Goal: Task Accomplishment & Management: Complete application form

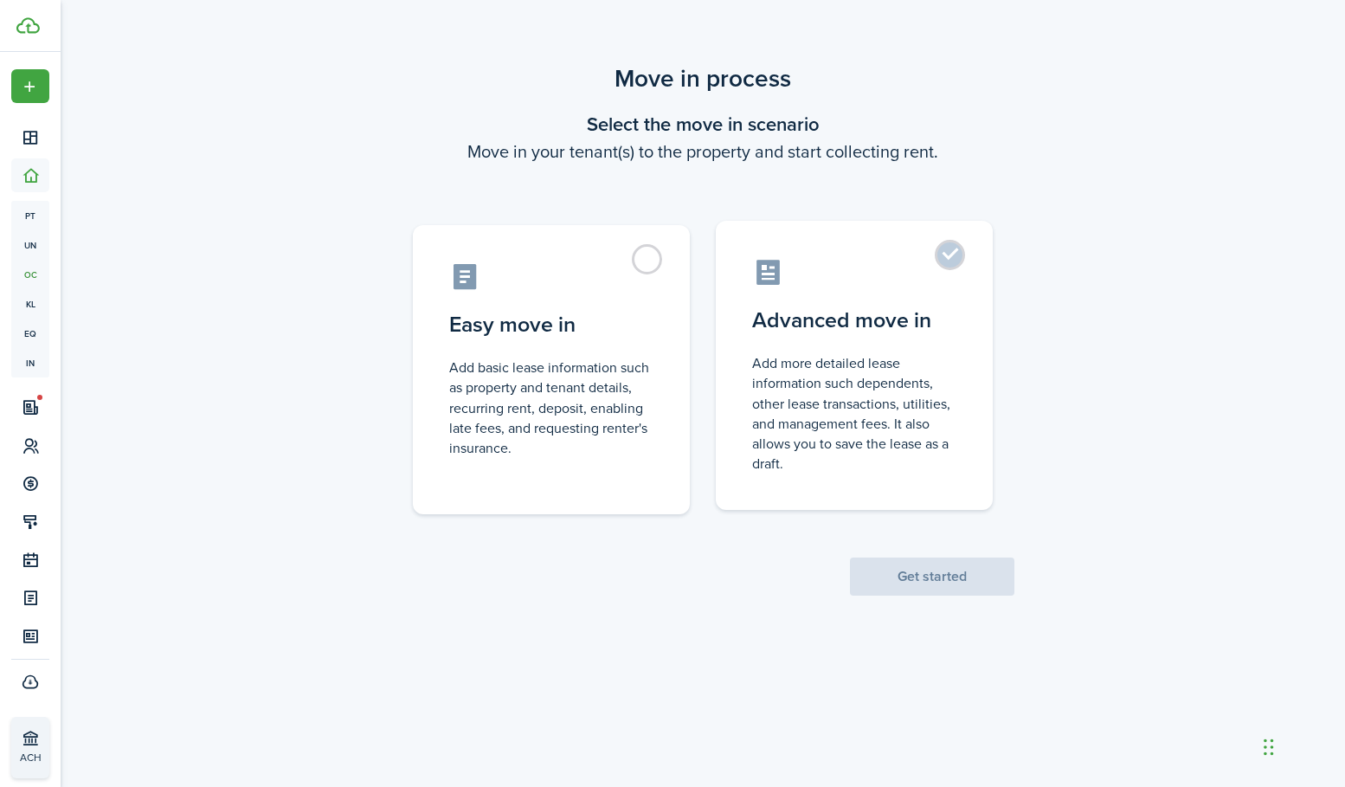
click at [861, 295] on label "Advanced move in Add more detailed lease information such dependents, other lea…" at bounding box center [854, 365] width 277 height 289
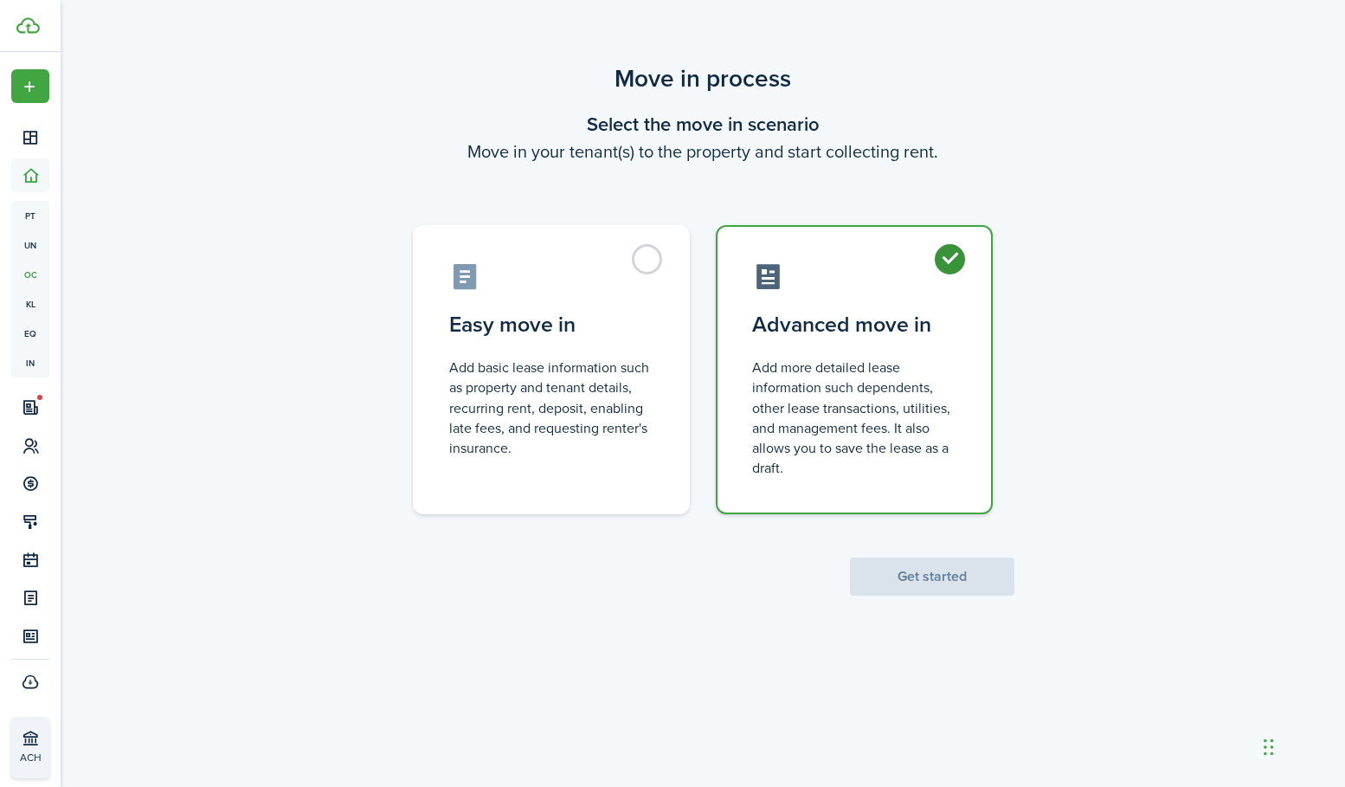
radio input "true"
click at [915, 578] on button "Get started" at bounding box center [932, 576] width 164 height 38
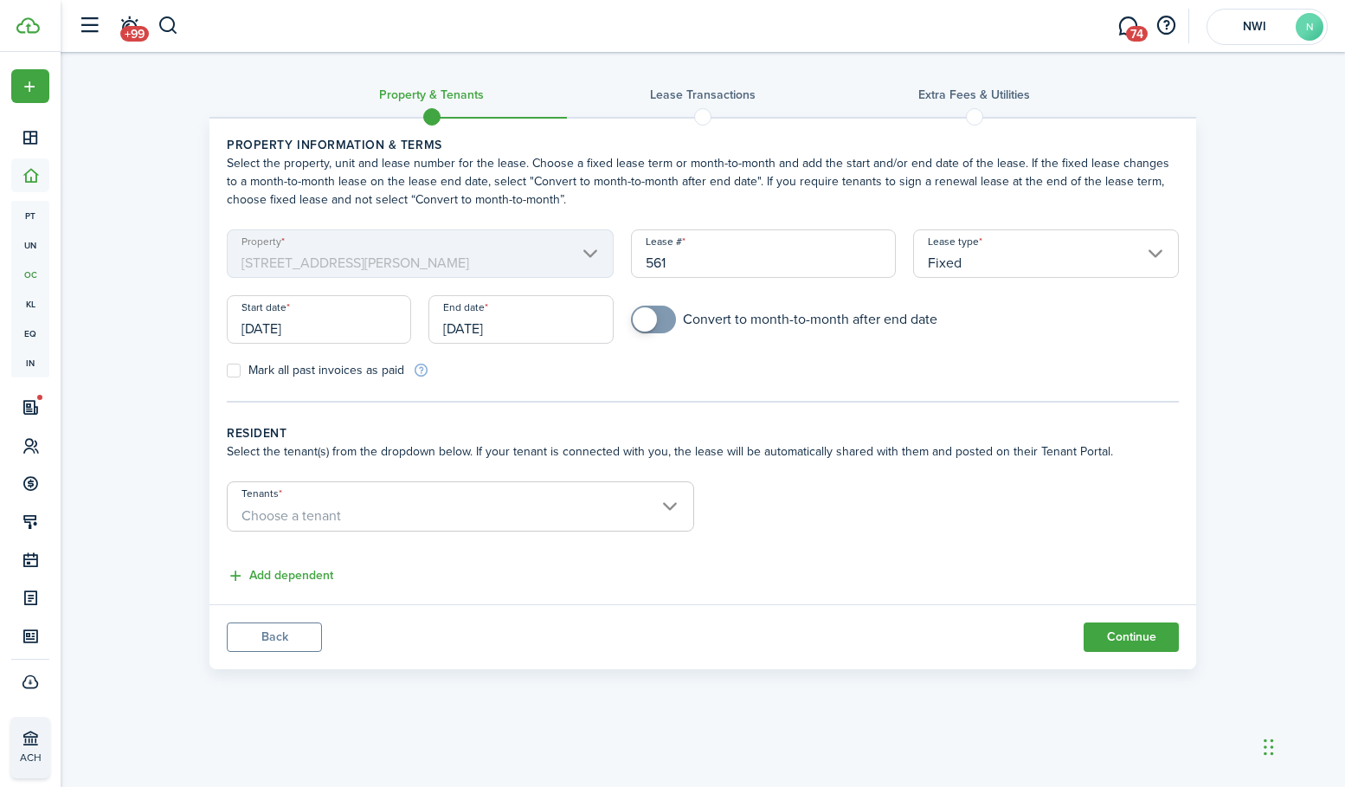
click at [359, 327] on input "[DATE]" at bounding box center [319, 319] width 184 height 48
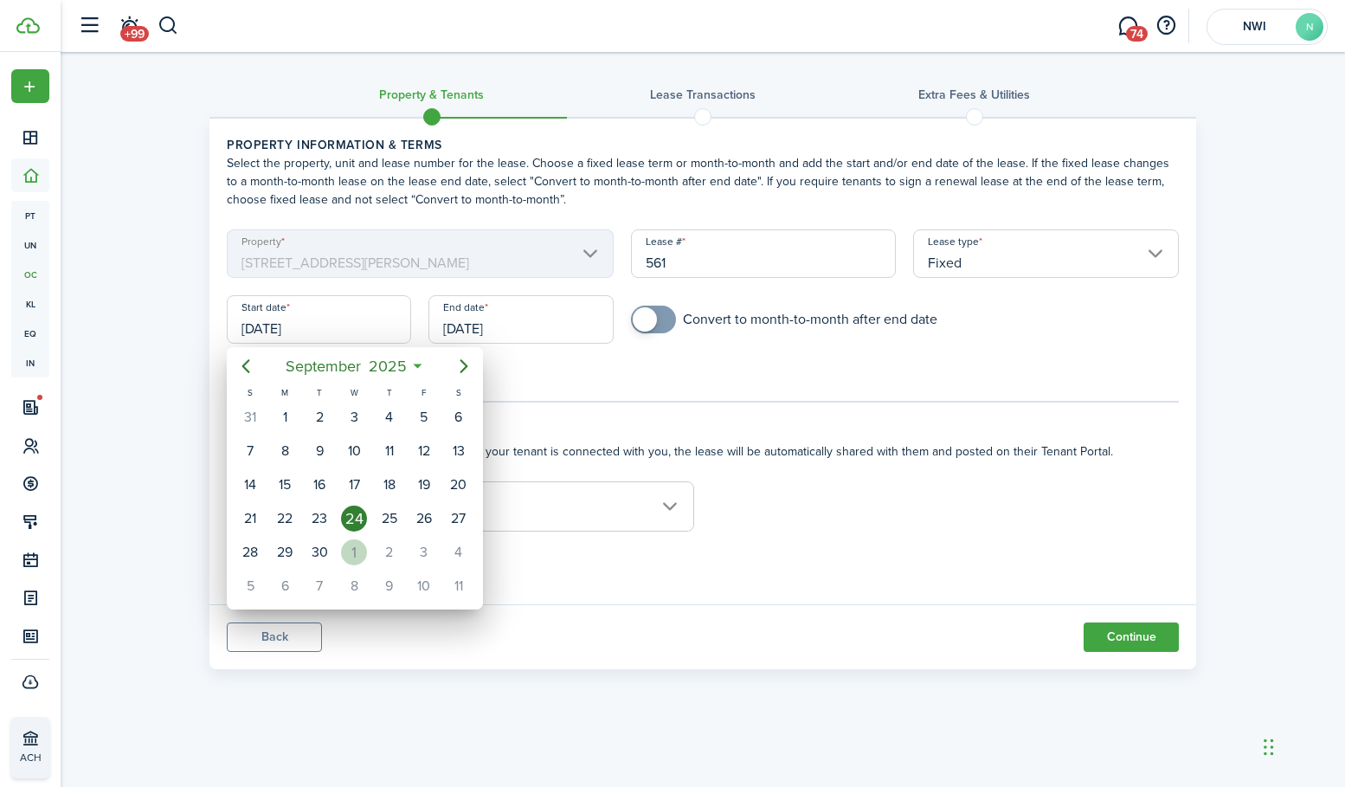
click at [350, 543] on div "1" at bounding box center [354, 552] width 26 height 26
type input "[DATE]"
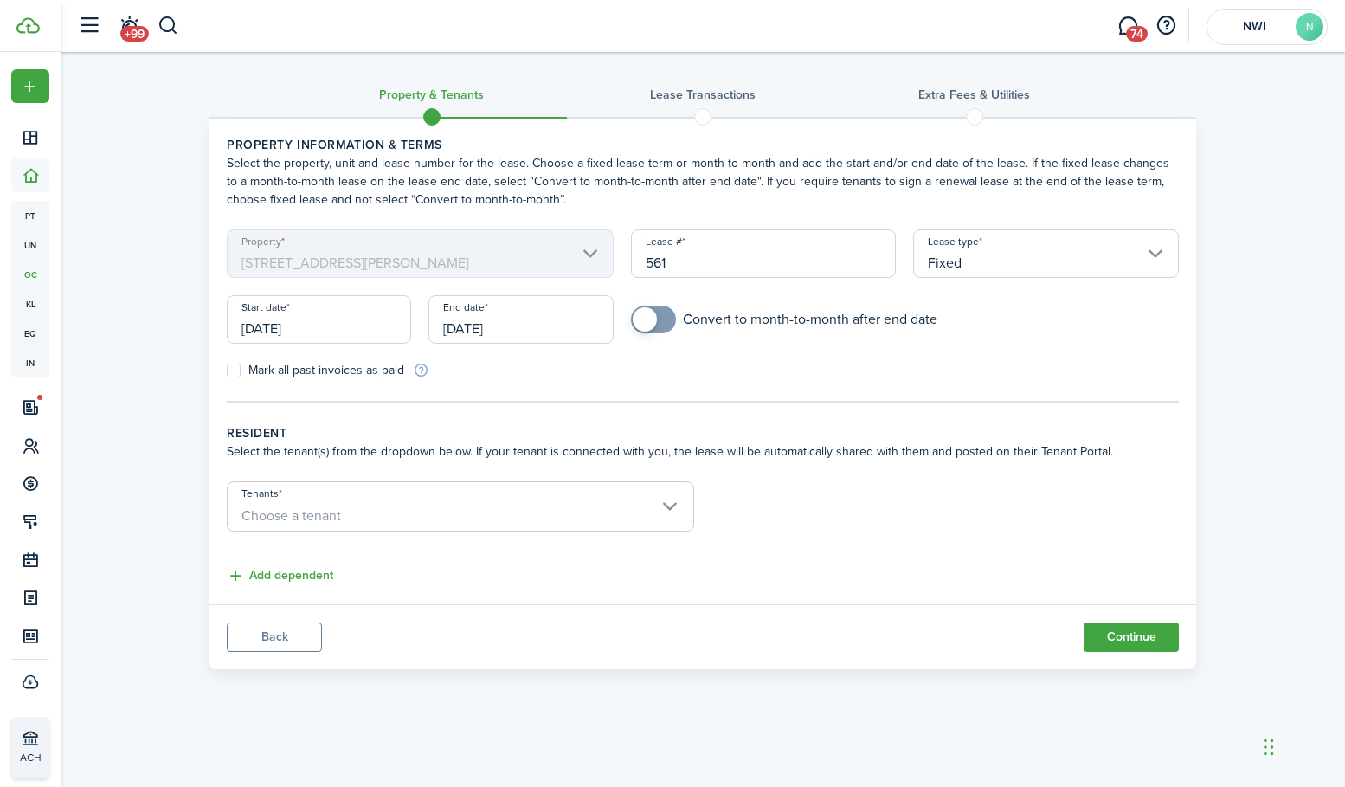
click at [556, 322] on input "[DATE]" at bounding box center [521, 319] width 184 height 48
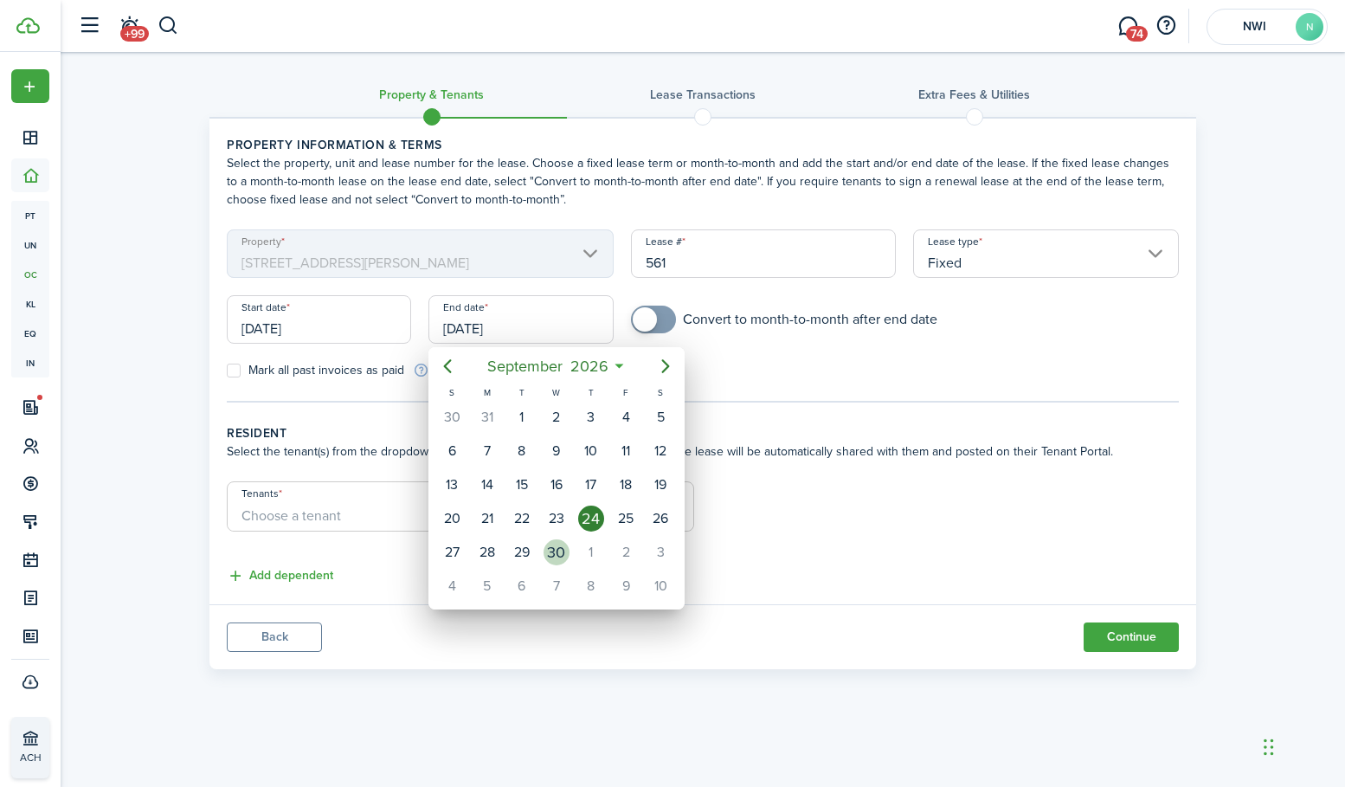
drag, startPoint x: 558, startPoint y: 552, endPoint x: 570, endPoint y: 526, distance: 28.7
click at [558, 551] on div "30" at bounding box center [557, 552] width 26 height 26
type input "[DATE]"
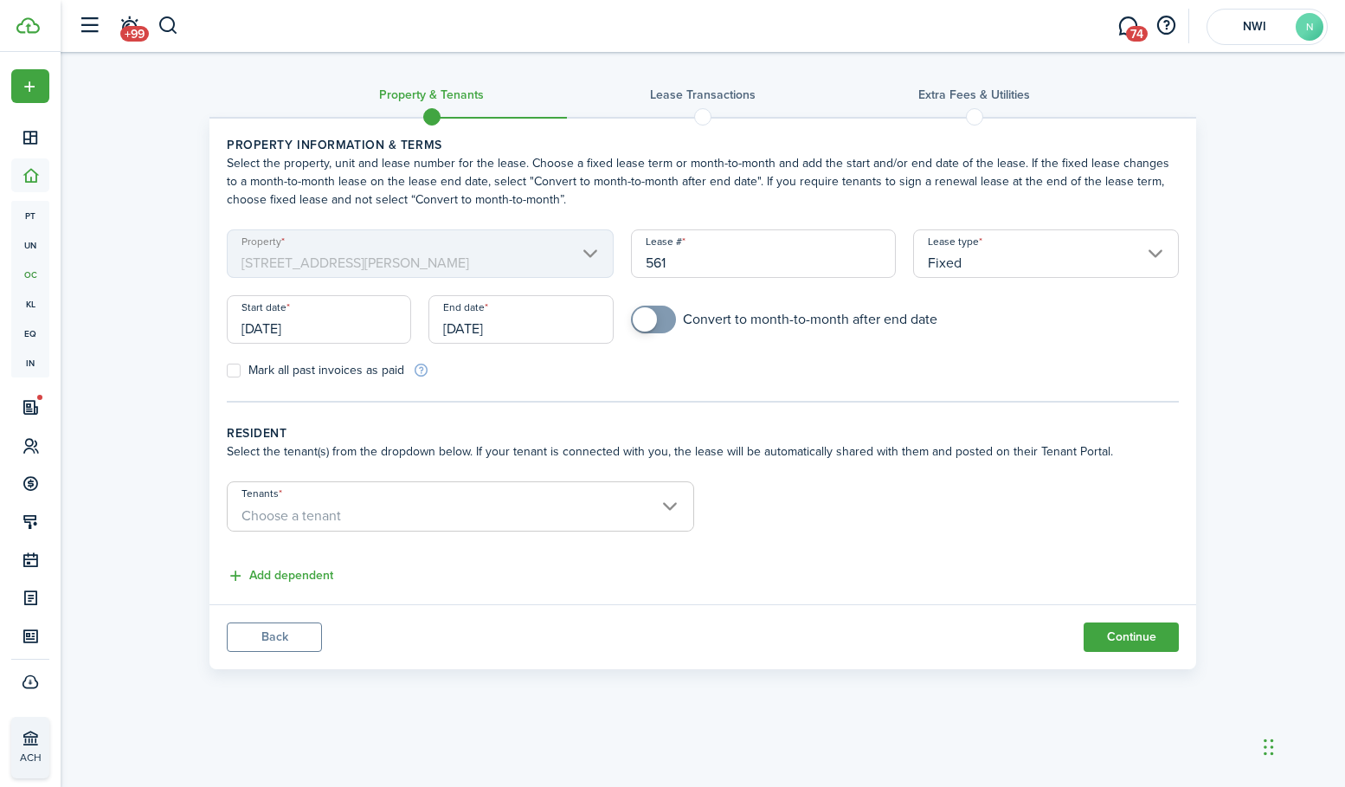
checkbox input "true"
click at [648, 321] on span at bounding box center [645, 319] width 24 height 24
click at [413, 506] on span "Choose a tenant" at bounding box center [461, 515] width 466 height 29
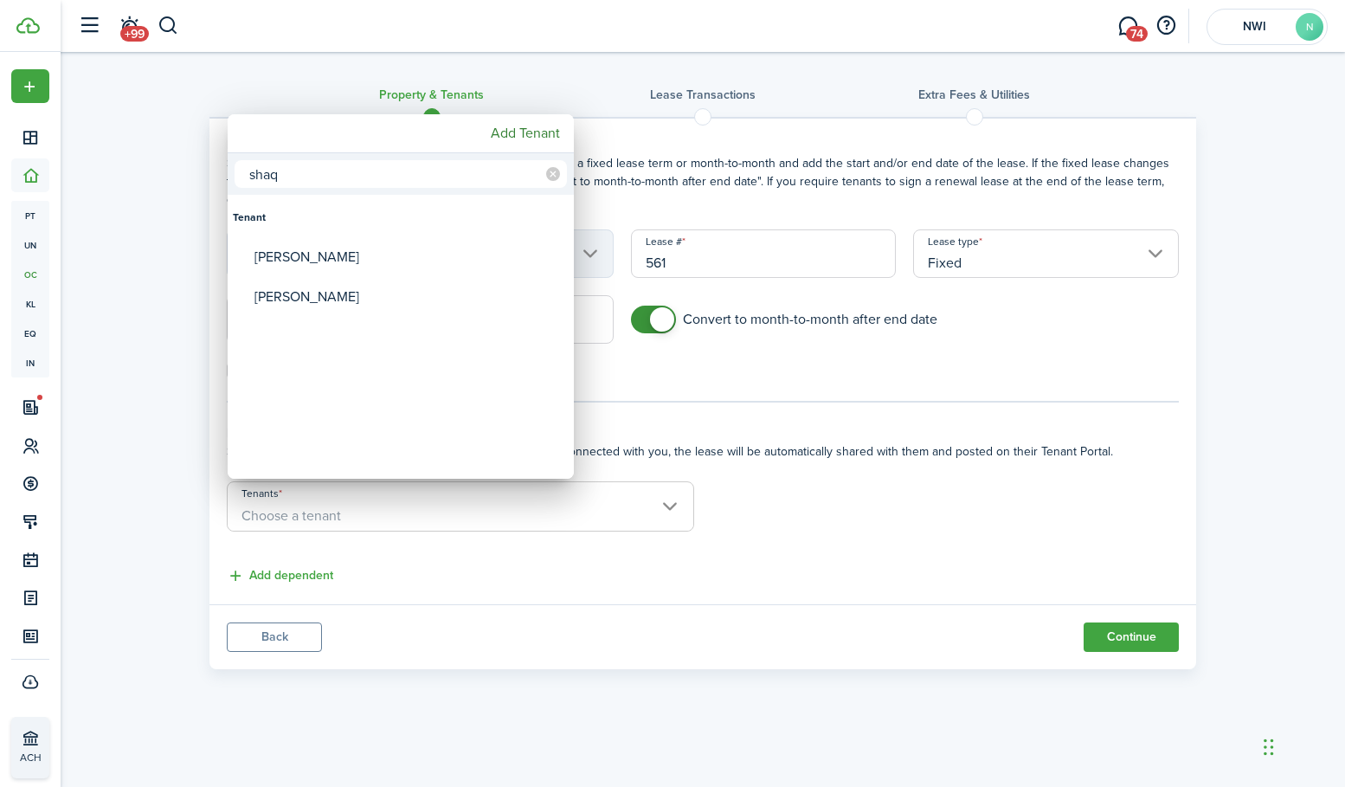
type input "shall"
drag, startPoint x: 413, startPoint y: 506, endPoint x: 314, endPoint y: 301, distance: 227.7
click at [315, 301] on div "[PERSON_NAME]" at bounding box center [408, 297] width 306 height 40
type input "[PERSON_NAME]"
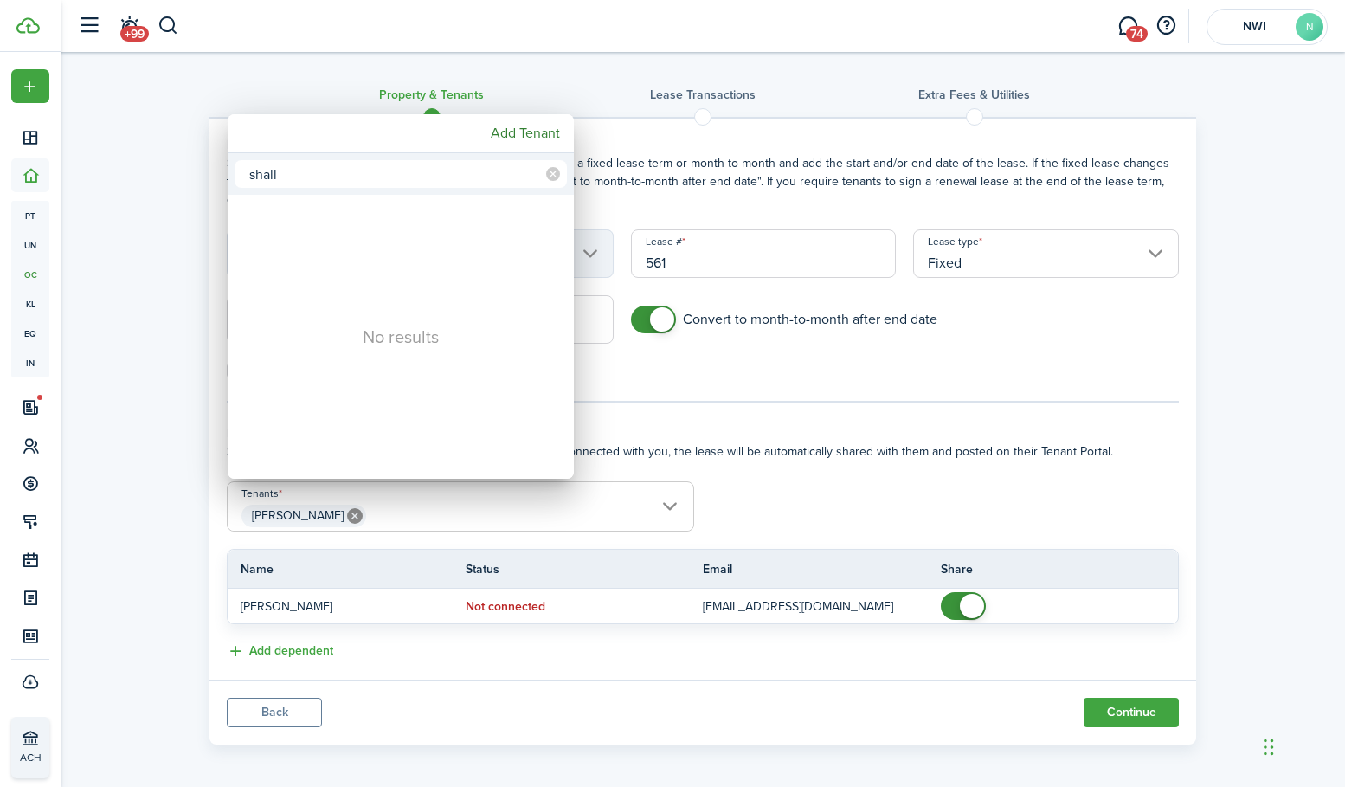
click at [969, 605] on div at bounding box center [672, 393] width 1622 height 1064
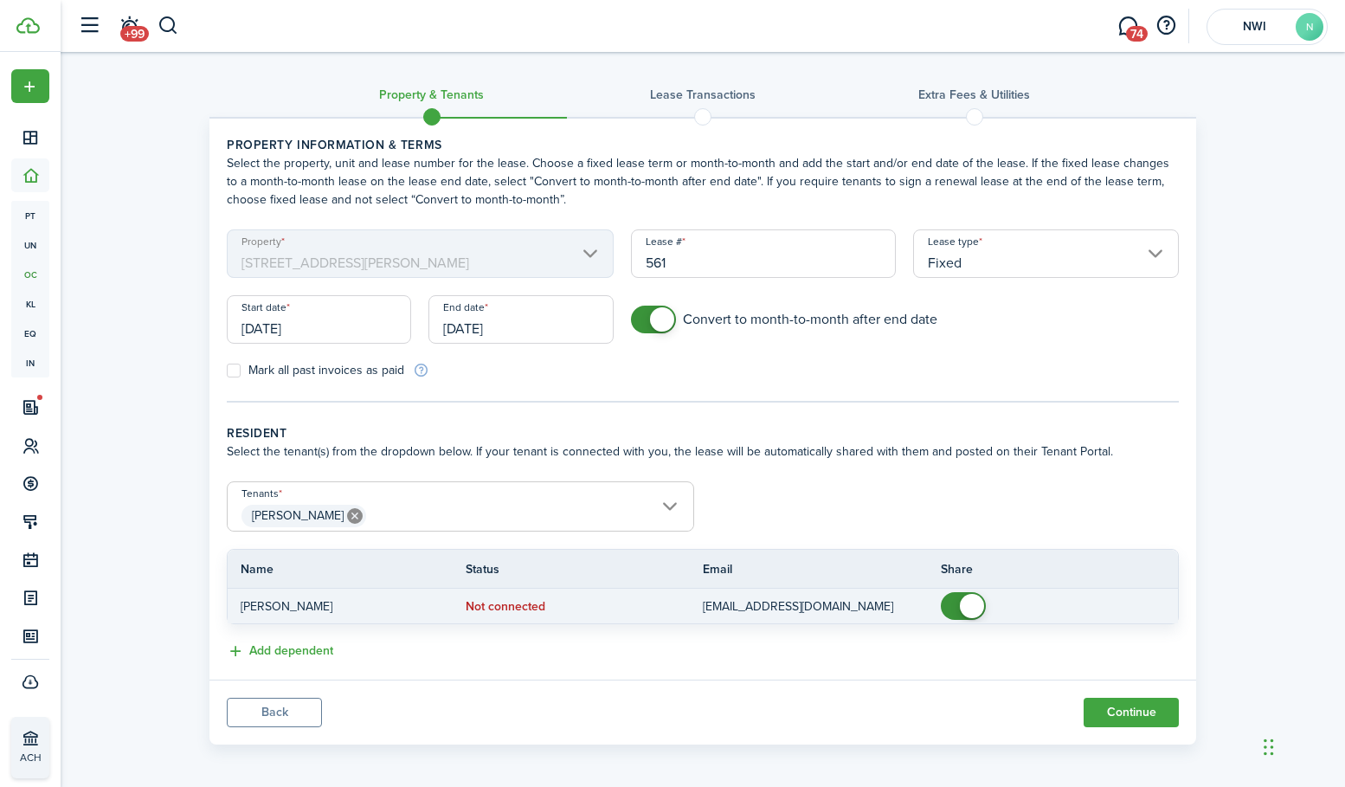
checkbox input "false"
click at [969, 605] on span at bounding box center [972, 606] width 24 height 24
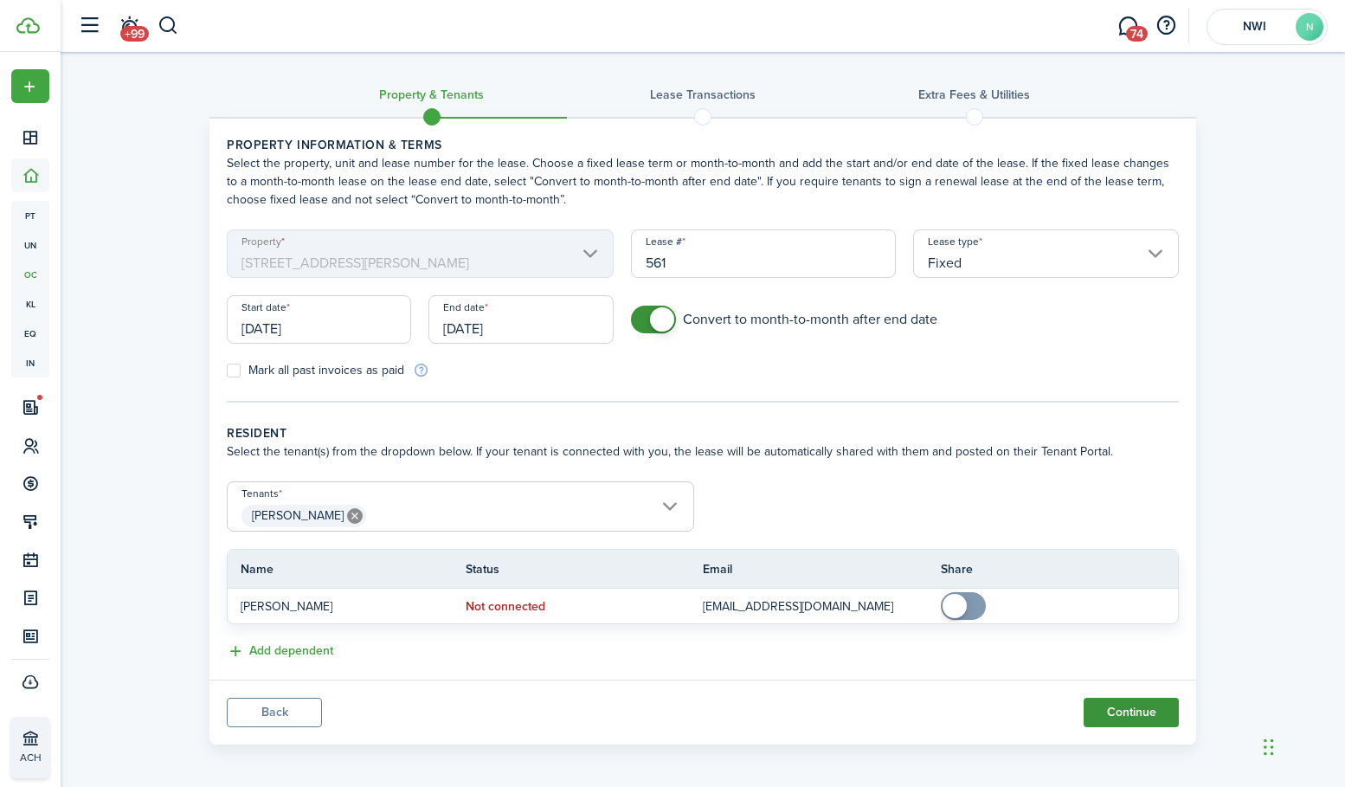
click at [1112, 711] on button "Continue" at bounding box center [1131, 712] width 95 height 29
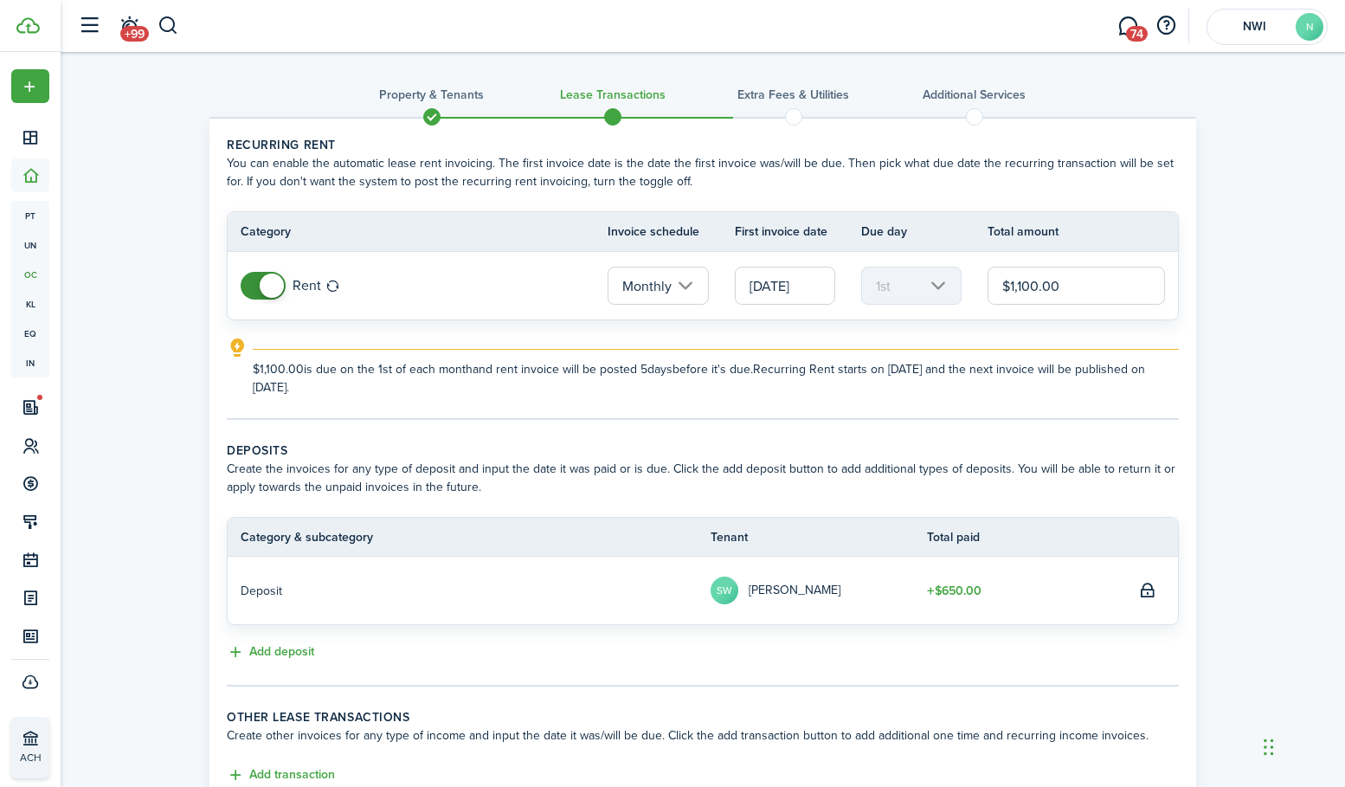
drag, startPoint x: 1075, startPoint y: 292, endPoint x: 1003, endPoint y: 285, distance: 72.2
click at [998, 288] on input "$1,100.00" at bounding box center [1076, 286] width 177 height 38
type input "$1,600.00"
drag, startPoint x: 274, startPoint y: 648, endPoint x: 295, endPoint y: 640, distance: 23.3
click at [274, 648] on button "Add deposit" at bounding box center [270, 652] width 87 height 20
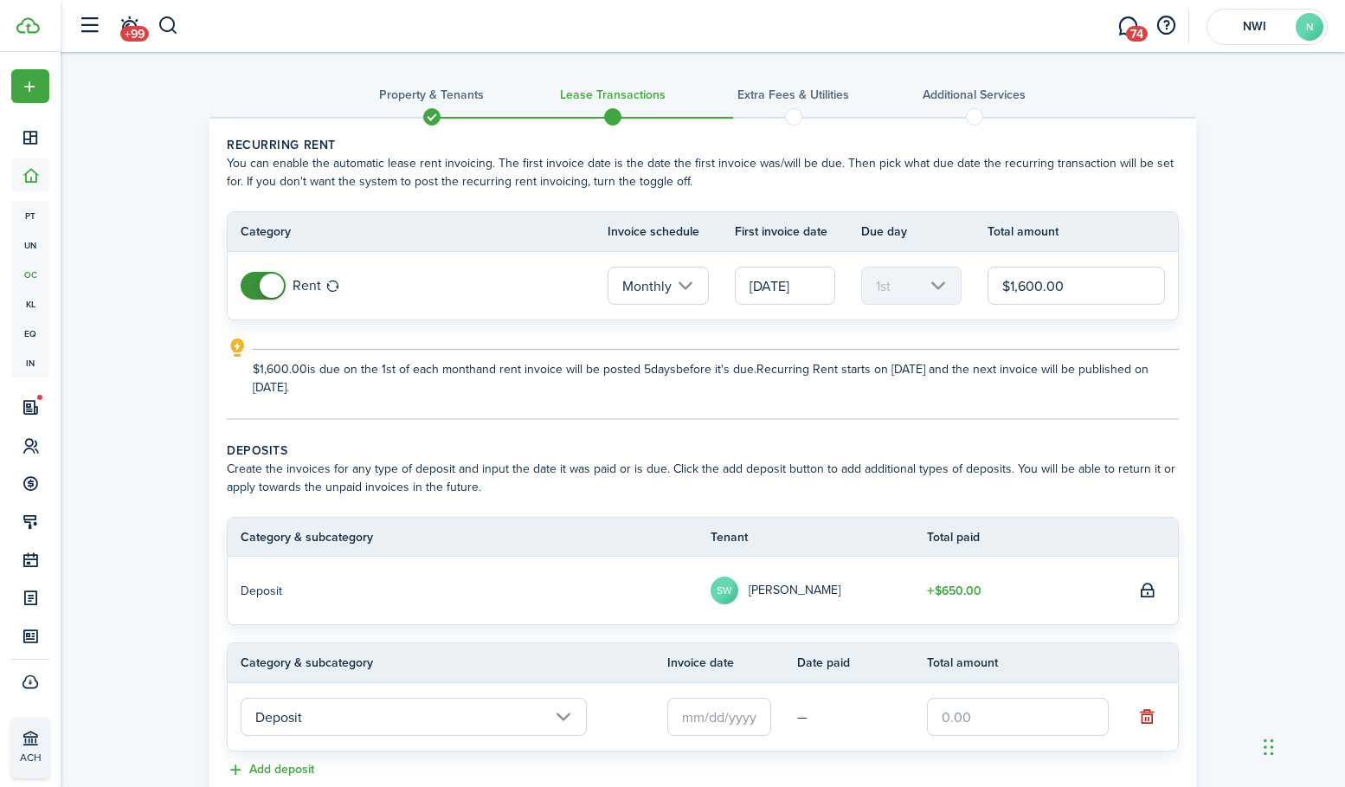
click at [351, 725] on input "Deposit" at bounding box center [414, 717] width 346 height 38
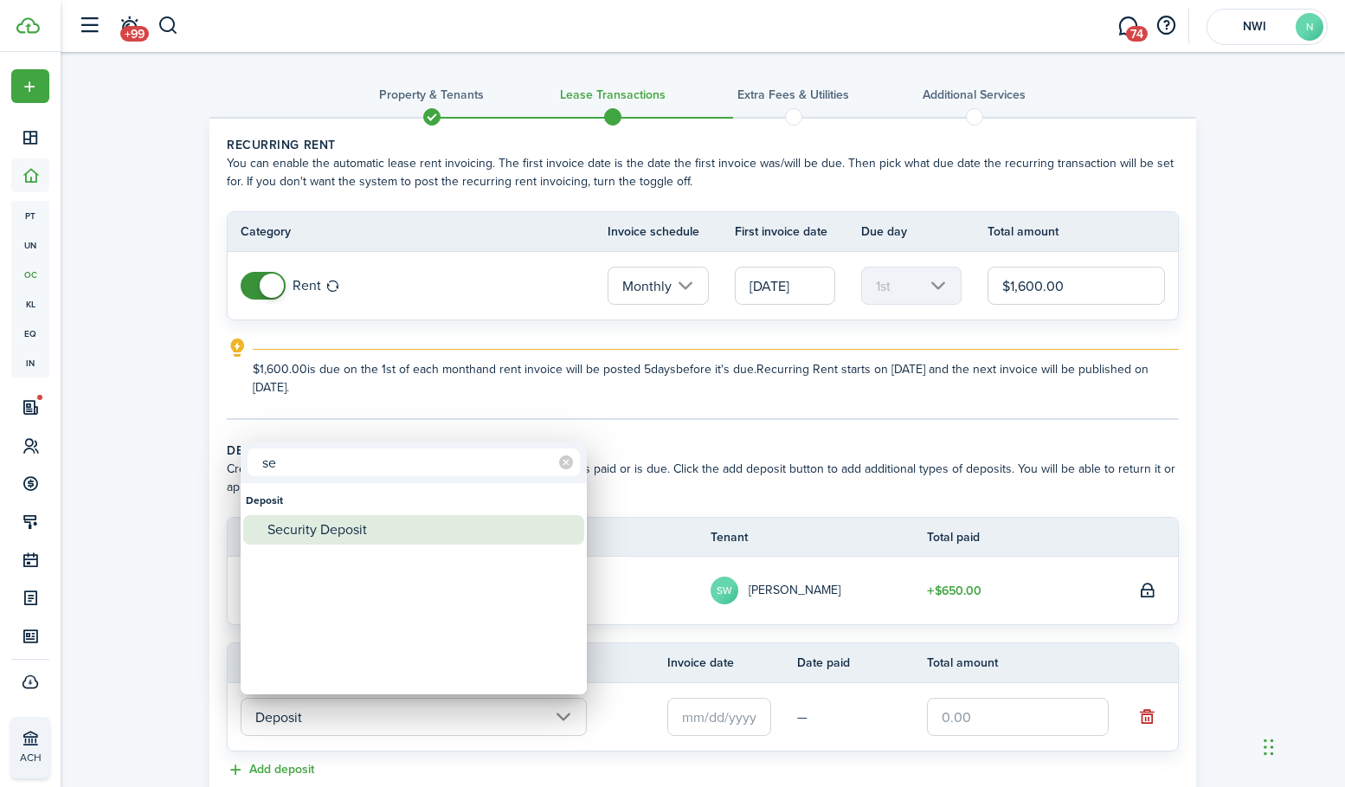
type input "se"
click at [318, 528] on div "Security Deposit" at bounding box center [420, 529] width 306 height 29
type input "Deposit / Security Deposit"
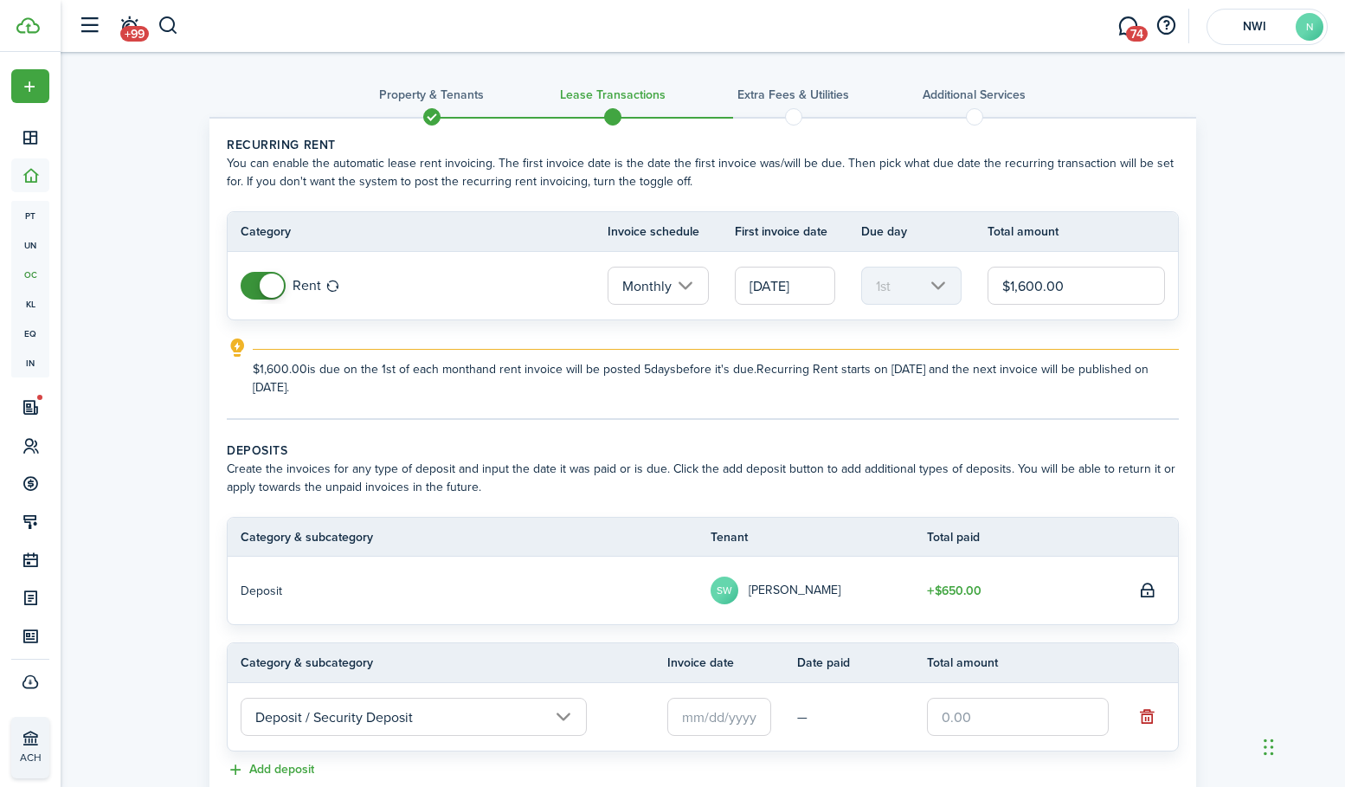
click at [702, 720] on input "text" at bounding box center [719, 717] width 104 height 38
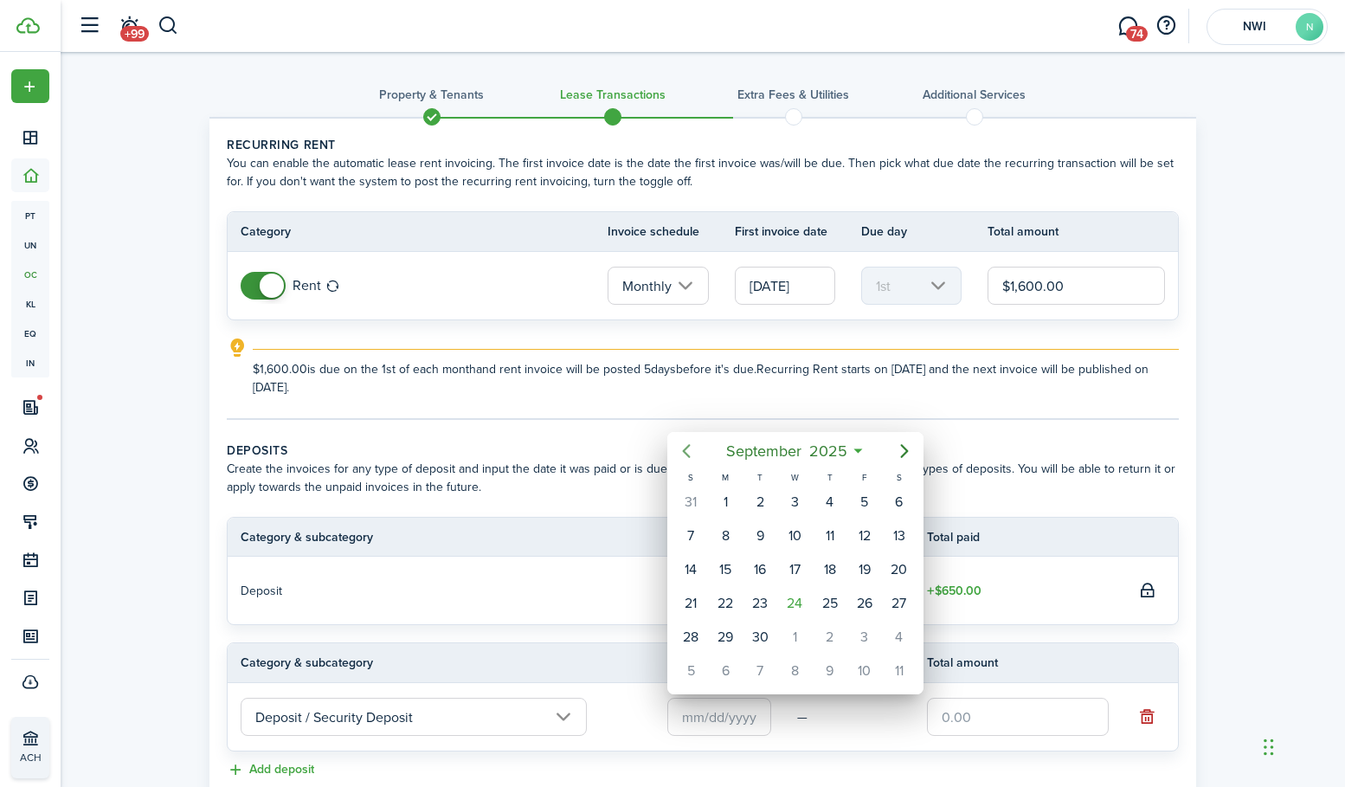
click at [693, 452] on icon "Previous page" at bounding box center [686, 451] width 21 height 21
click at [796, 631] on div "30" at bounding box center [795, 637] width 26 height 26
type input "[DATE]"
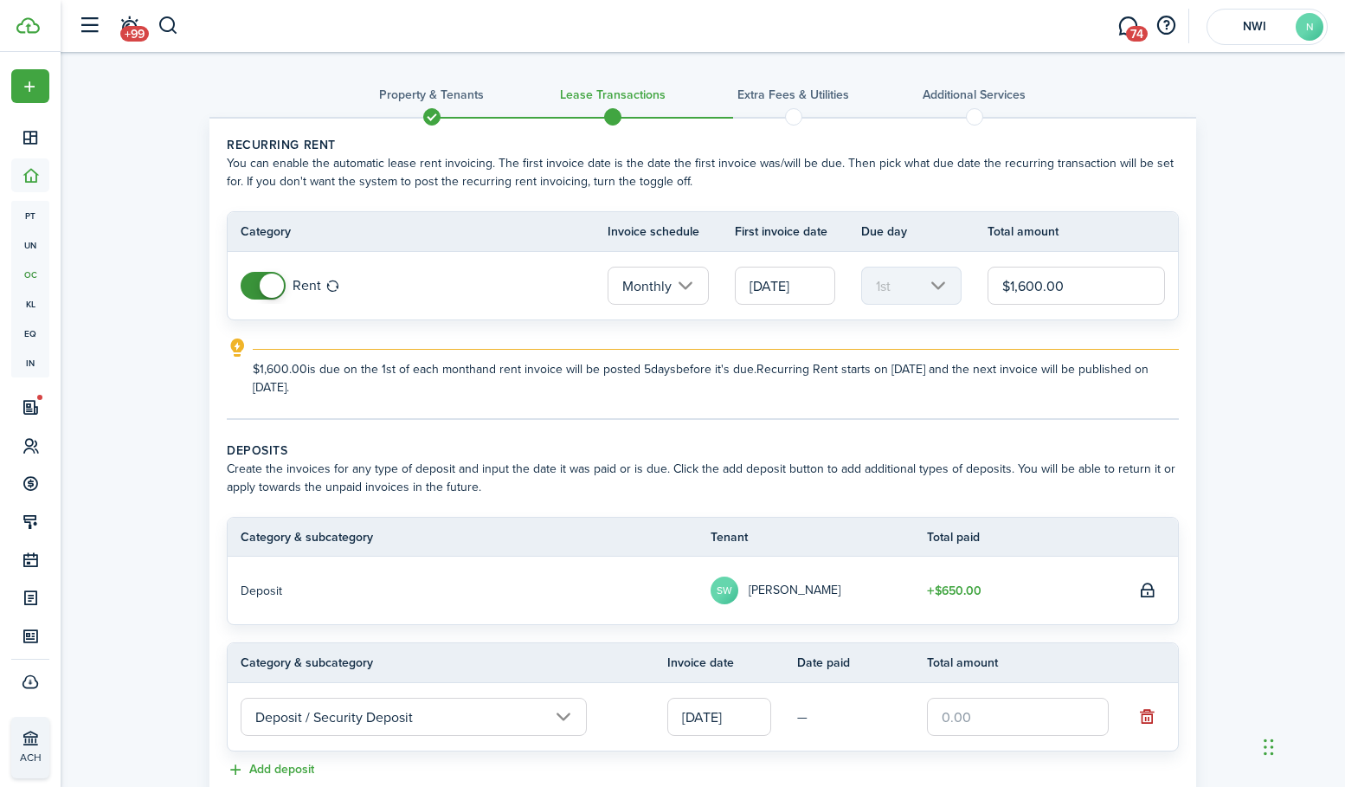
click at [965, 710] on input "text" at bounding box center [1018, 717] width 182 height 38
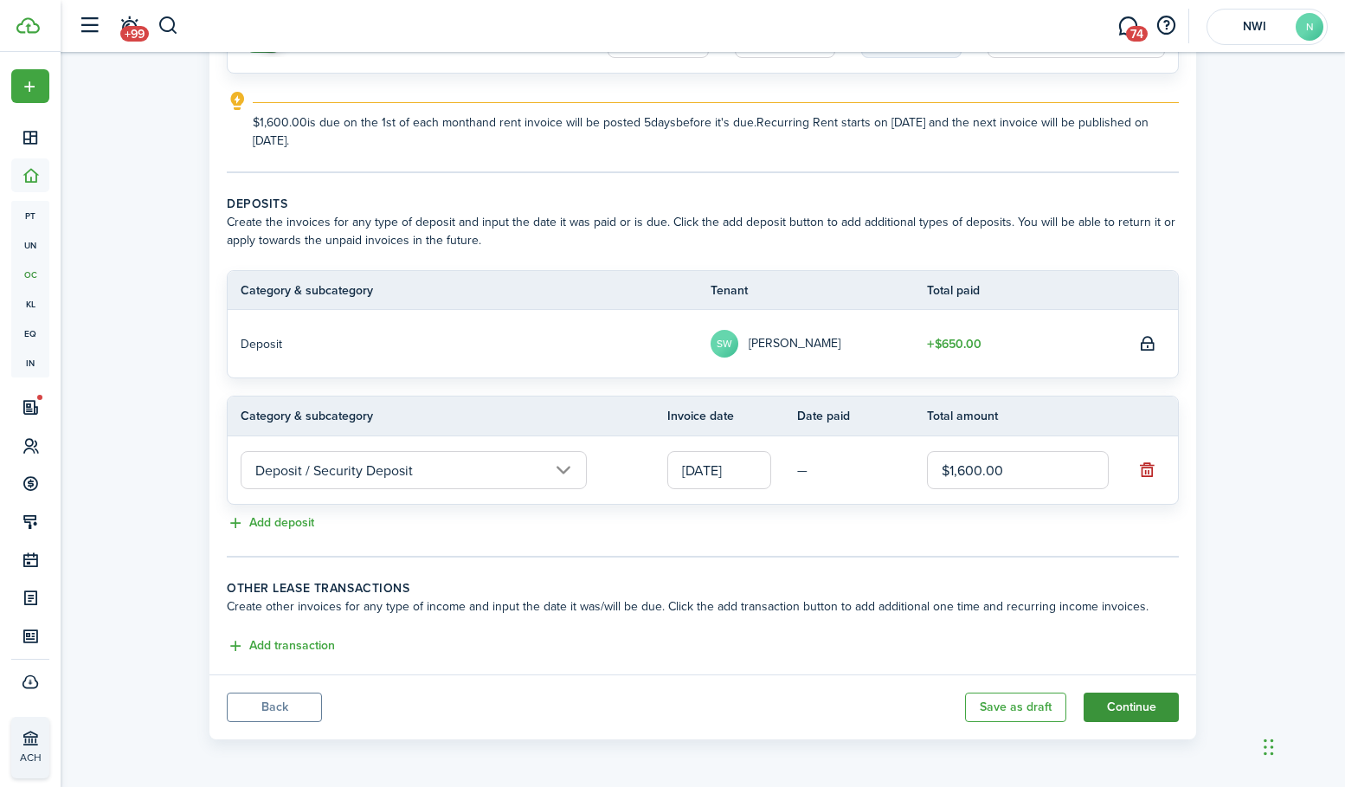
scroll to position [247, 0]
type input "$1,600.00"
click at [1112, 710] on button "Continue" at bounding box center [1131, 707] width 95 height 29
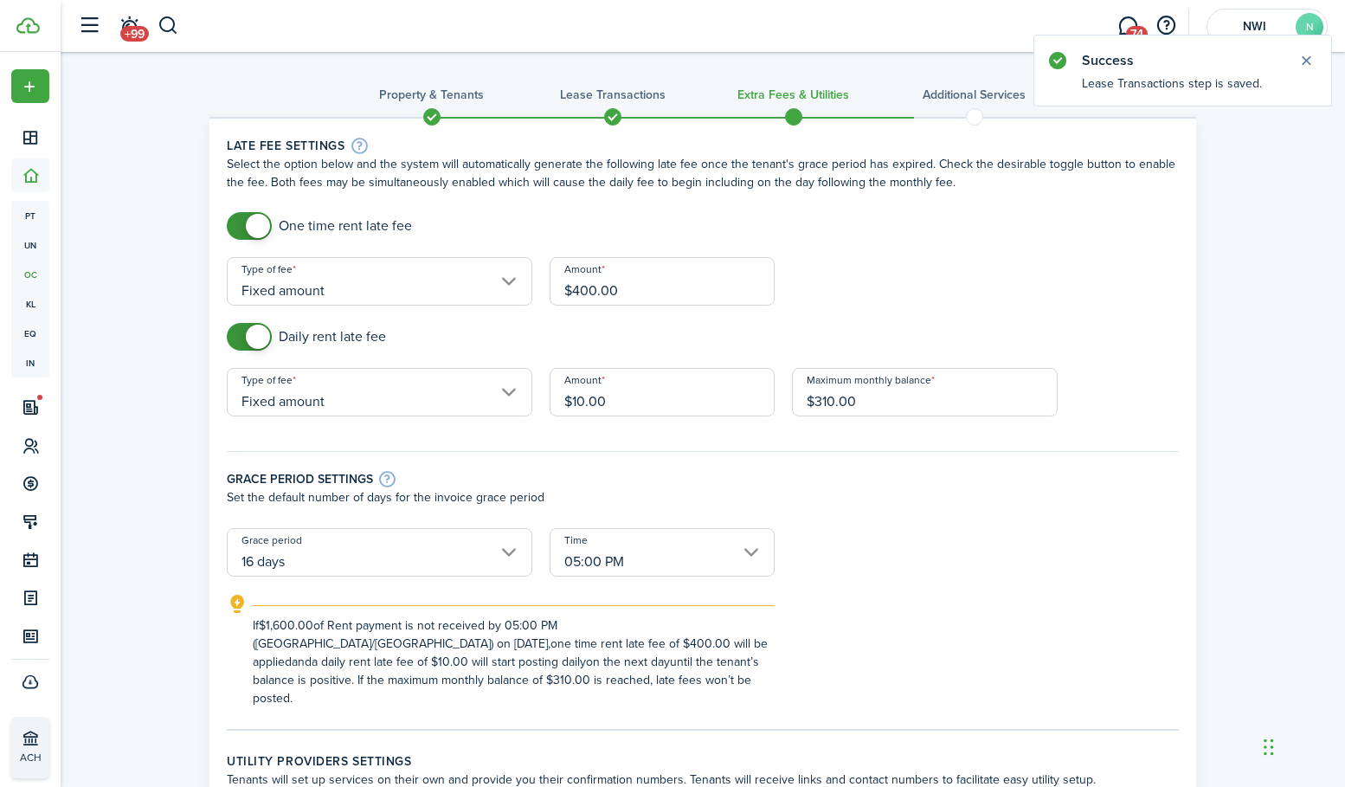
checkbox input "false"
click at [250, 229] on span at bounding box center [258, 226] width 24 height 24
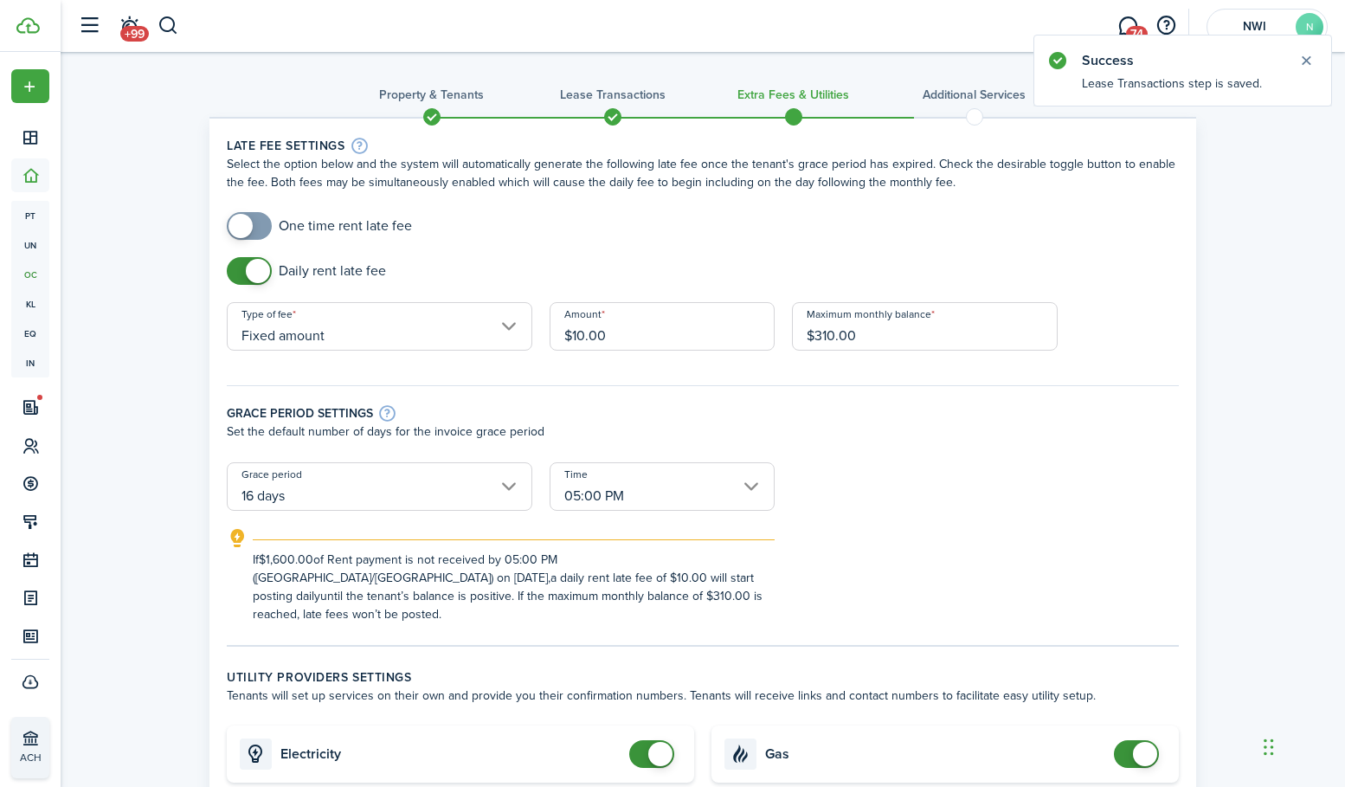
checkbox input "false"
click at [250, 269] on span at bounding box center [258, 271] width 24 height 24
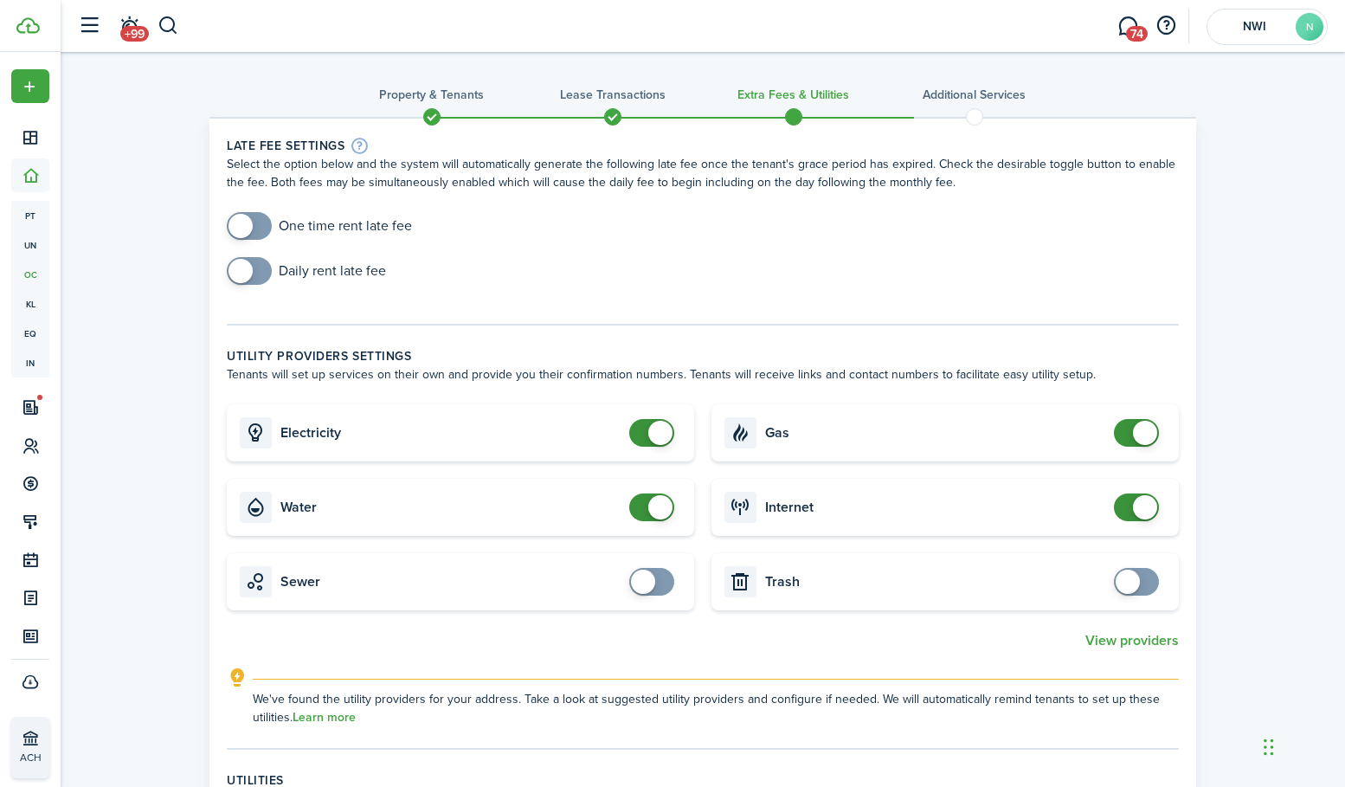
drag, startPoint x: 654, startPoint y: 435, endPoint x: 656, endPoint y: 448, distance: 14.0
checkbox input "false"
click at [654, 435] on span at bounding box center [660, 433] width 24 height 24
checkbox input "false"
click at [654, 498] on span at bounding box center [660, 507] width 24 height 24
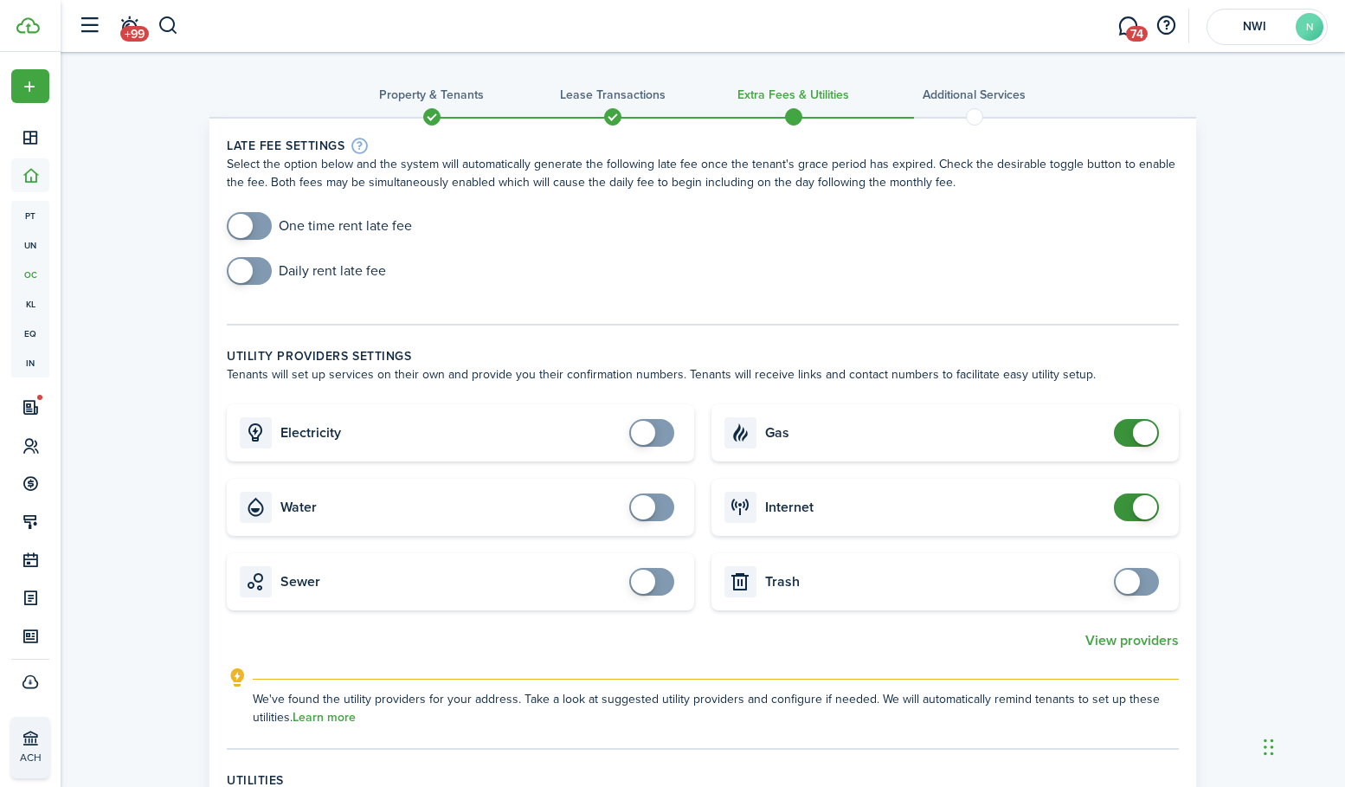
checkbox input "false"
click at [1145, 438] on span at bounding box center [1145, 433] width 24 height 24
checkbox input "false"
click at [1139, 502] on span at bounding box center [1145, 507] width 24 height 24
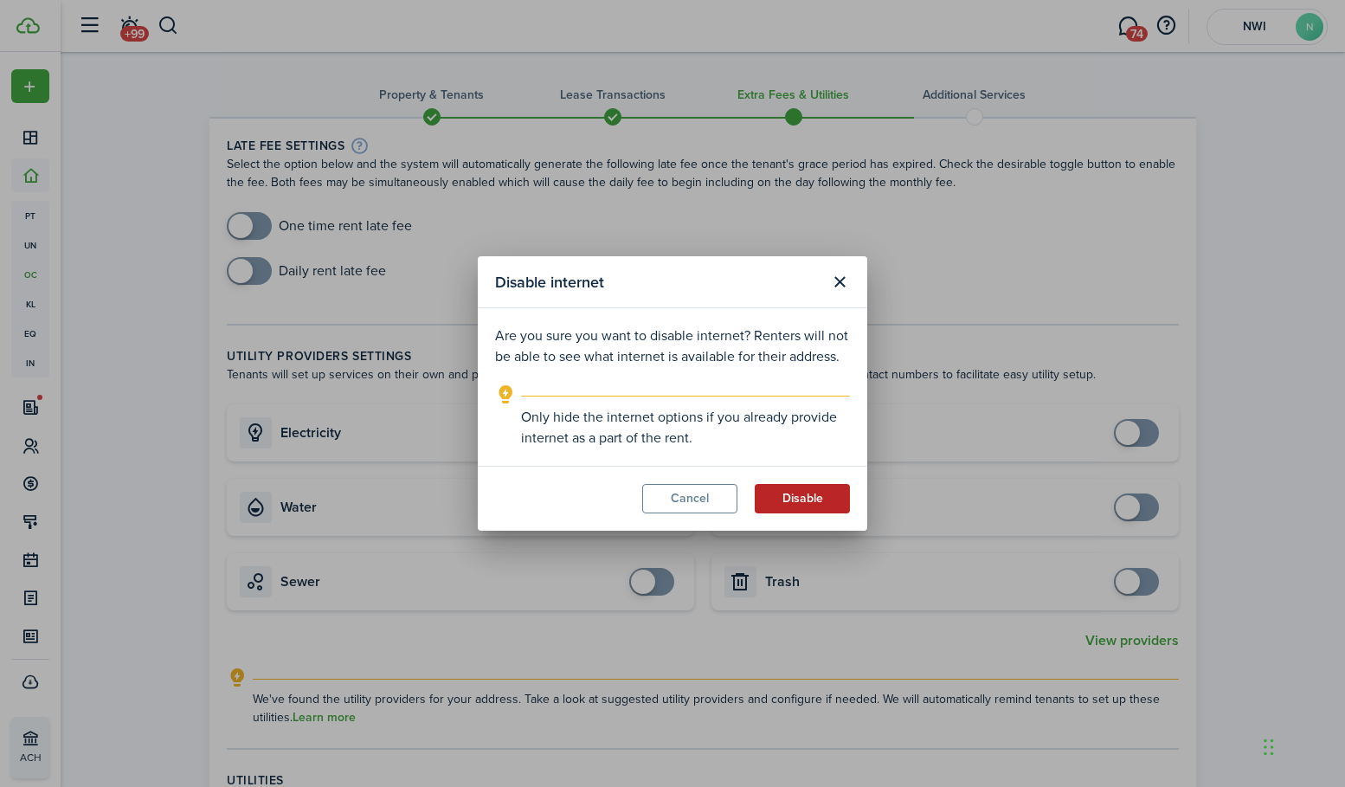
click at [806, 495] on button "Disable" at bounding box center [802, 498] width 95 height 29
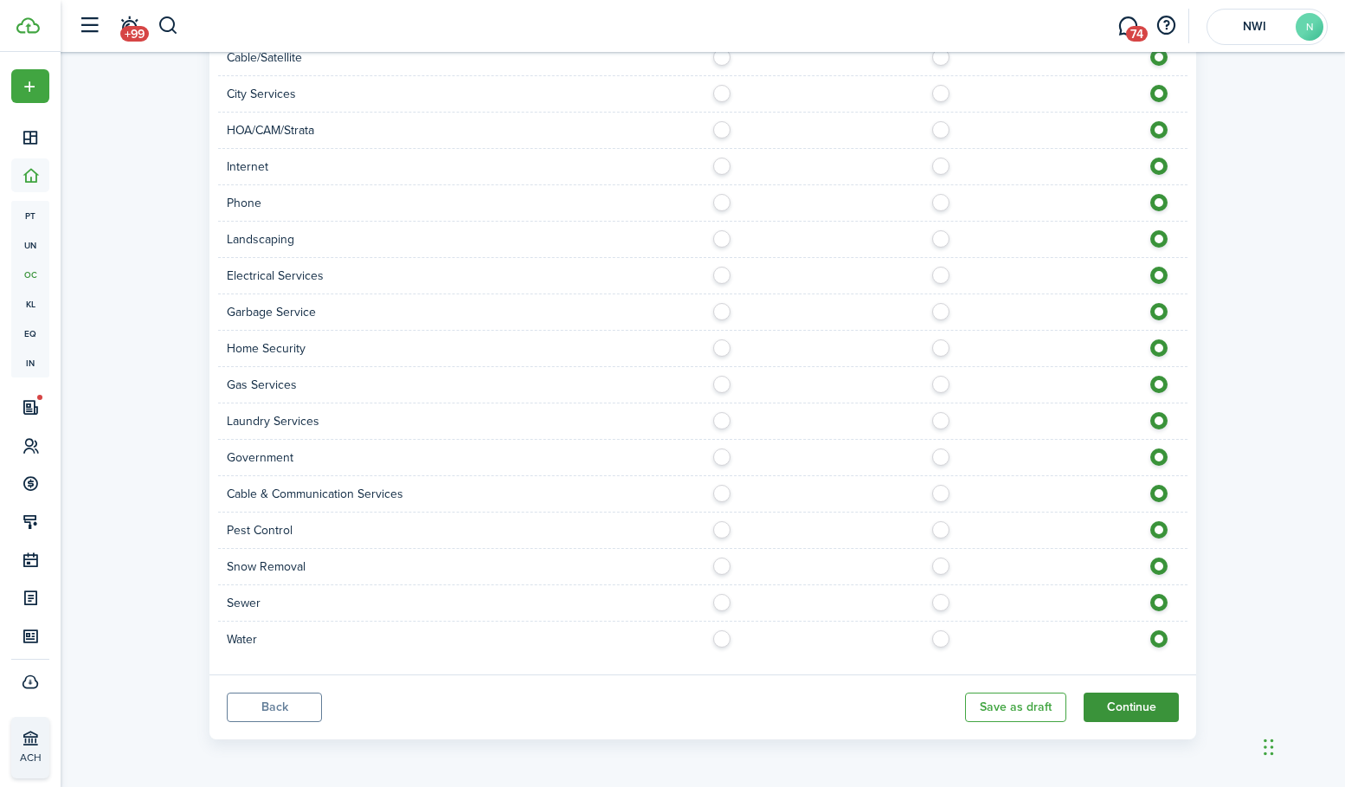
scroll to position [837, 0]
click at [1123, 701] on button "Continue" at bounding box center [1131, 707] width 95 height 29
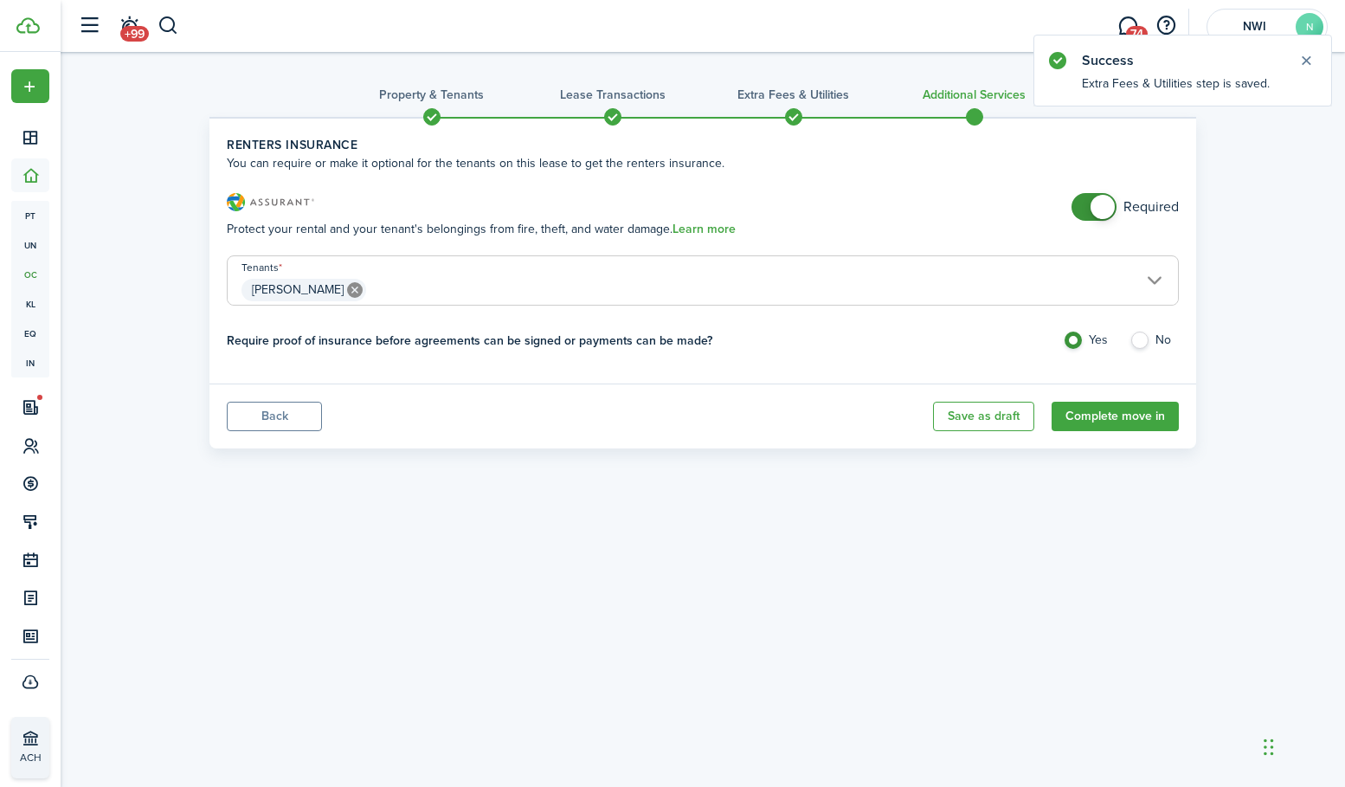
checkbox input "false"
click at [1102, 205] on span at bounding box center [1103, 207] width 24 height 24
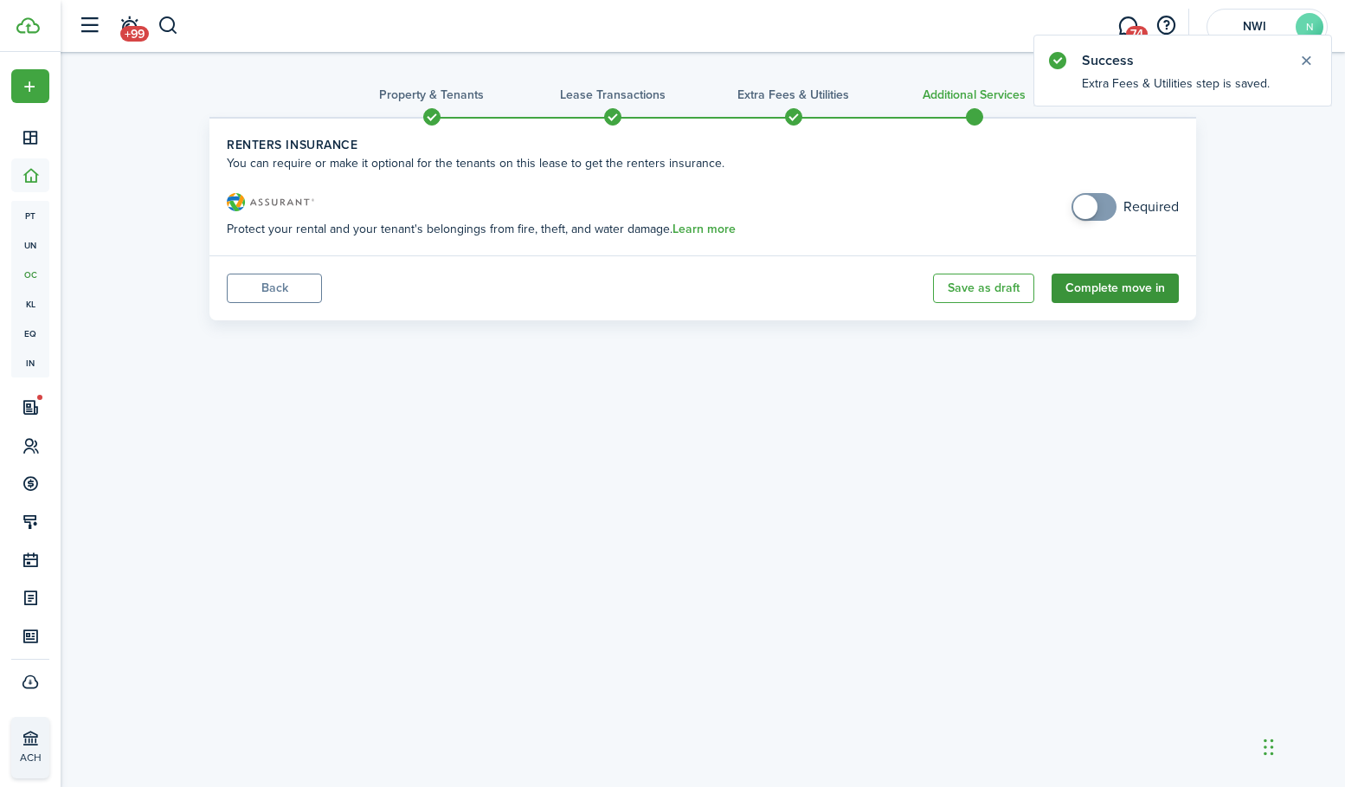
click at [1113, 294] on button "Complete move in" at bounding box center [1115, 288] width 127 height 29
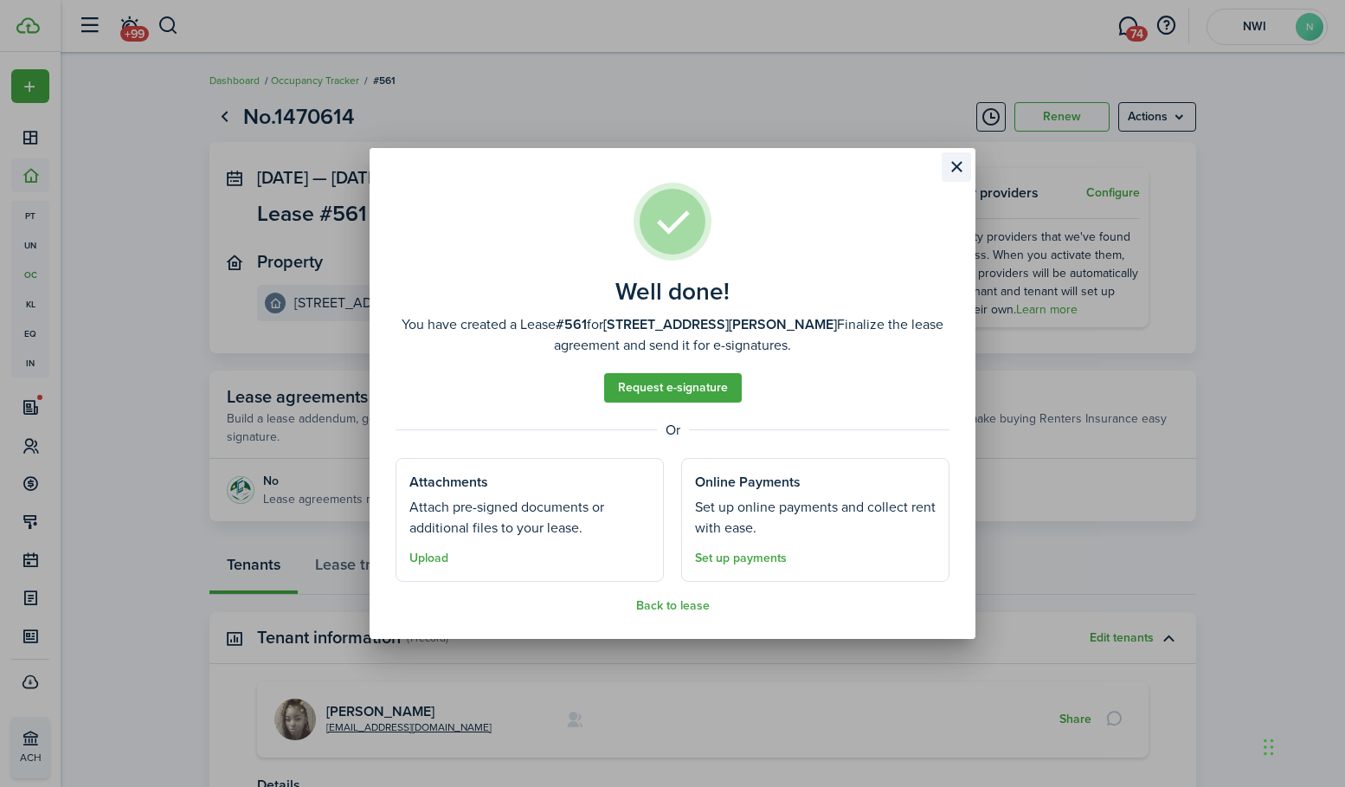
click at [960, 167] on button "Close modal" at bounding box center [956, 166] width 29 height 29
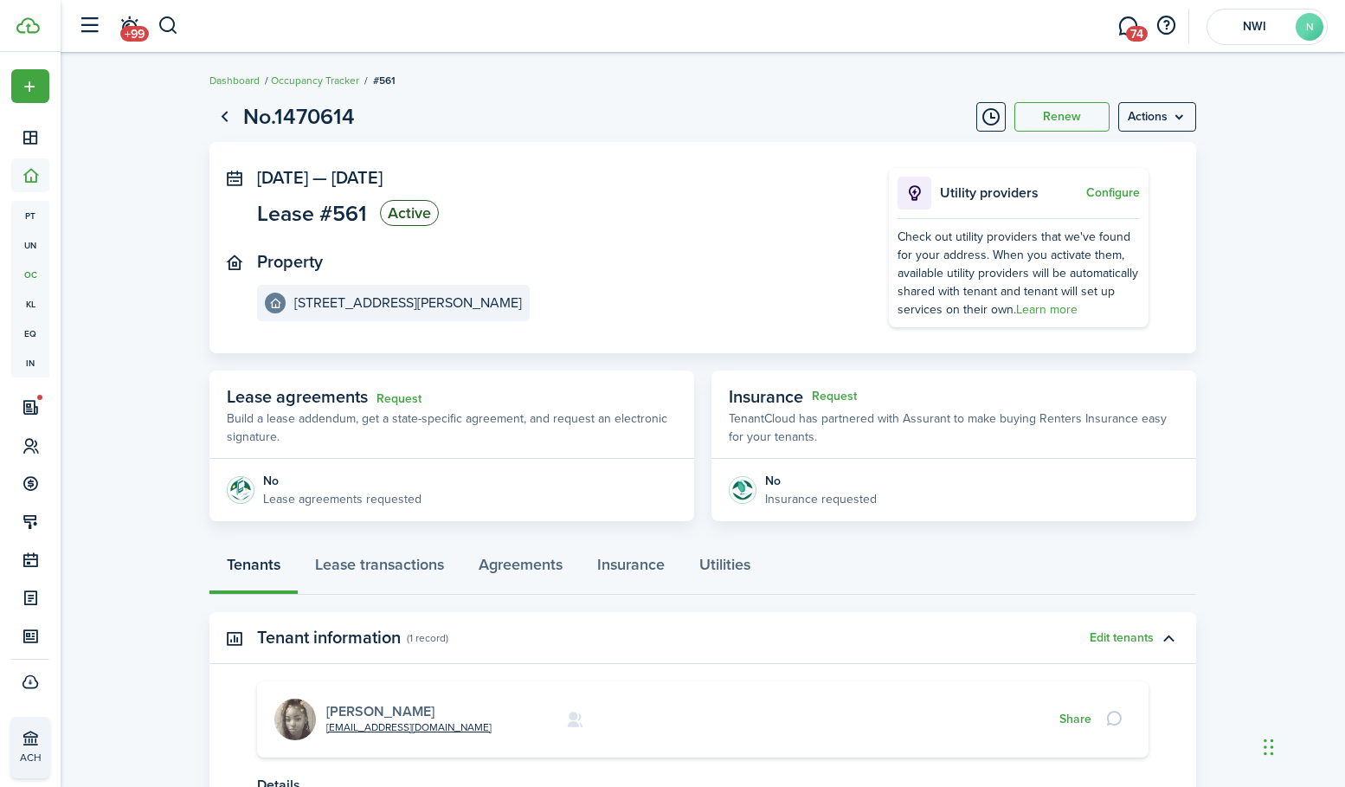
click at [405, 710] on link "[PERSON_NAME]" at bounding box center [380, 711] width 108 height 20
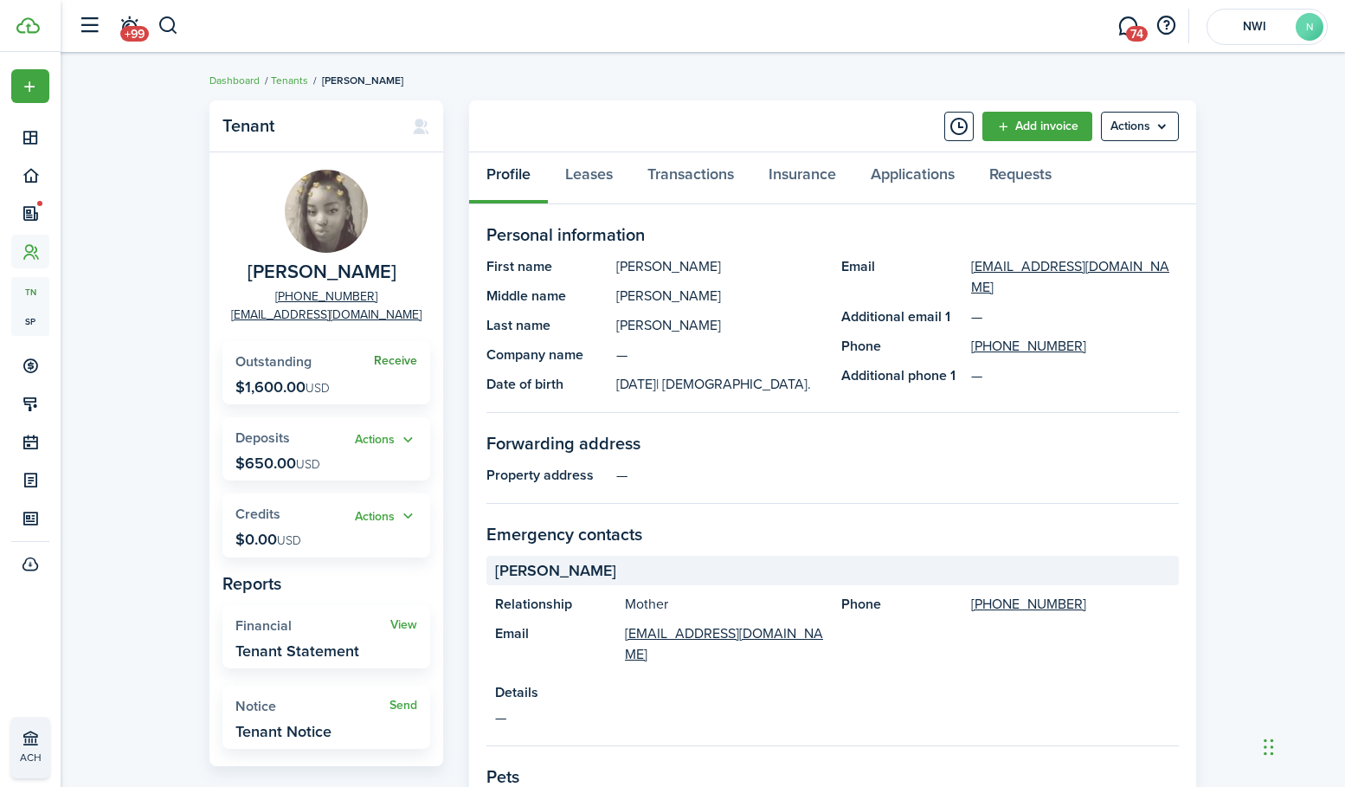
click at [393, 355] on link "Receive" at bounding box center [395, 361] width 43 height 14
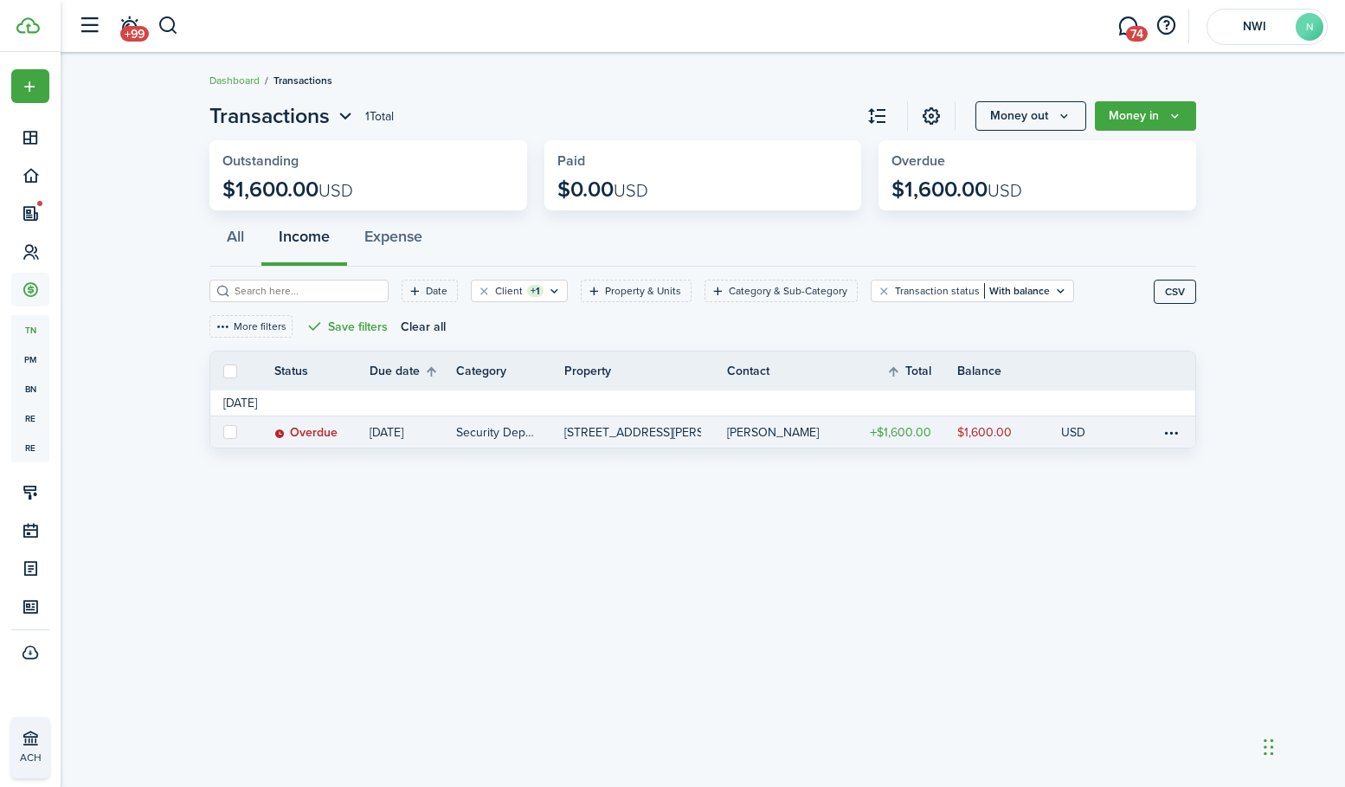
click at [225, 432] on label at bounding box center [230, 432] width 14 height 14
click at [223, 432] on input "checkbox" at bounding box center [222, 432] width 1 height 1
checkbox input "true"
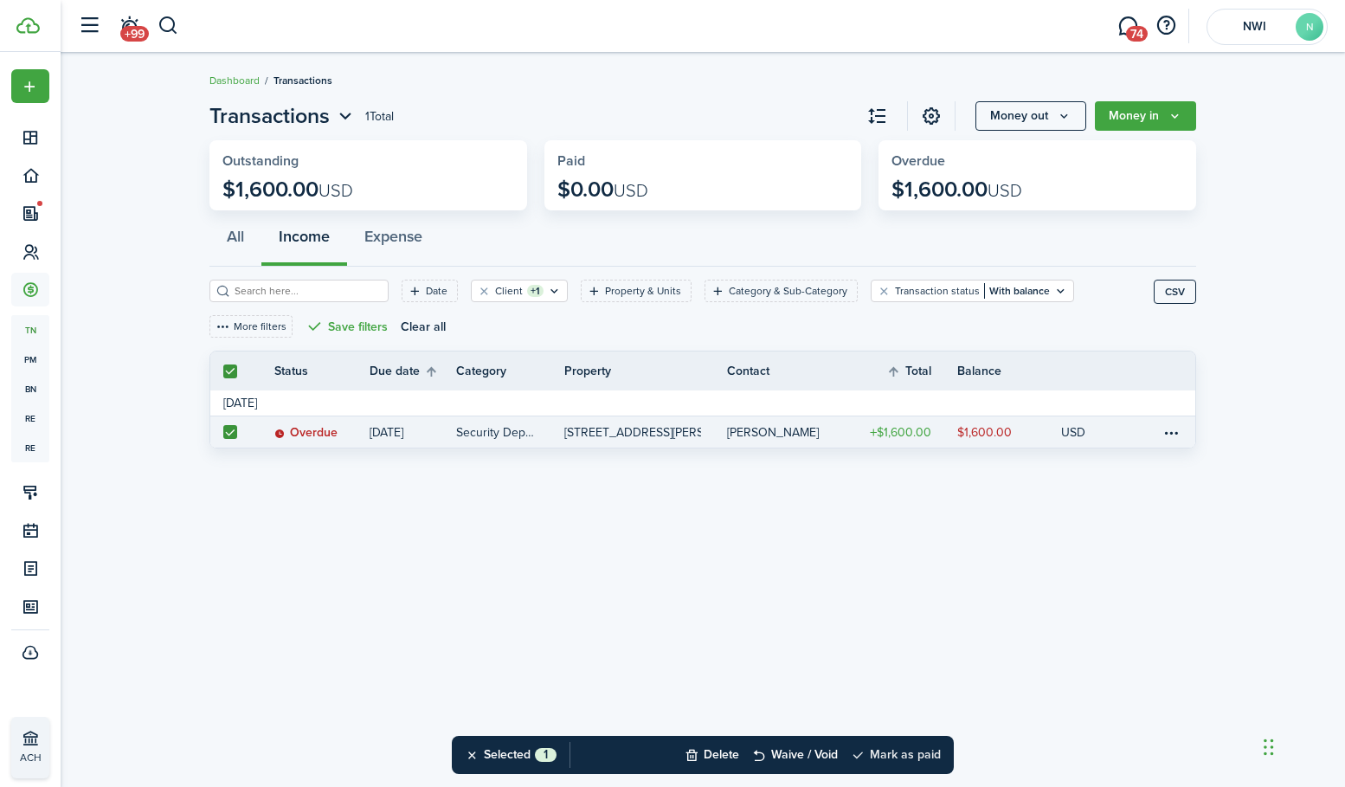
click at [918, 763] on button "Mark as paid" at bounding box center [896, 755] width 90 height 38
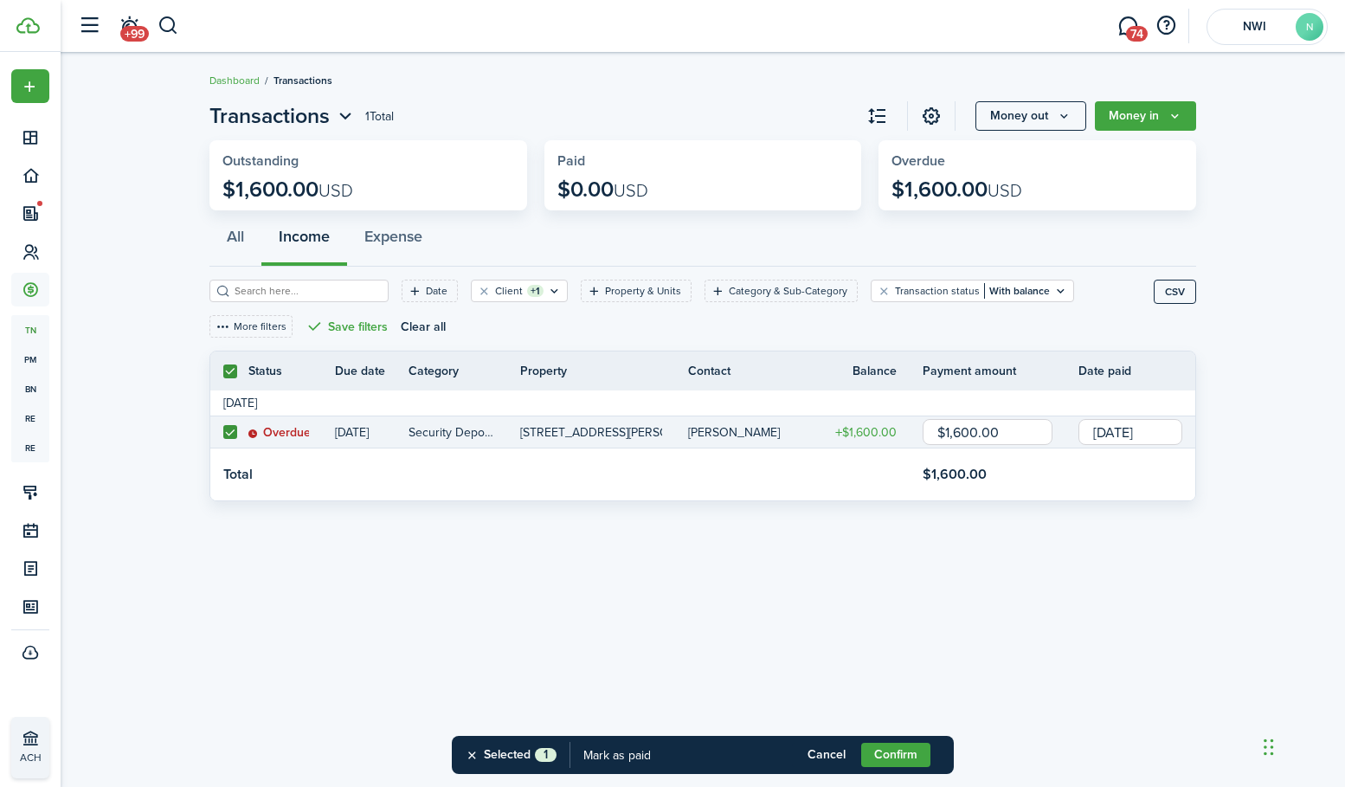
drag, startPoint x: 1013, startPoint y: 429, endPoint x: 916, endPoint y: 425, distance: 97.1
click at [916, 425] on tr "Overdue [DATE] Security Deposit [STREET_ADDRESS][PERSON_NAME] Walker $1,600.00 …" at bounding box center [702, 432] width 985 height 32
click at [1175, 429] on input "[DATE]" at bounding box center [1131, 432] width 104 height 26
type input "$800.00"
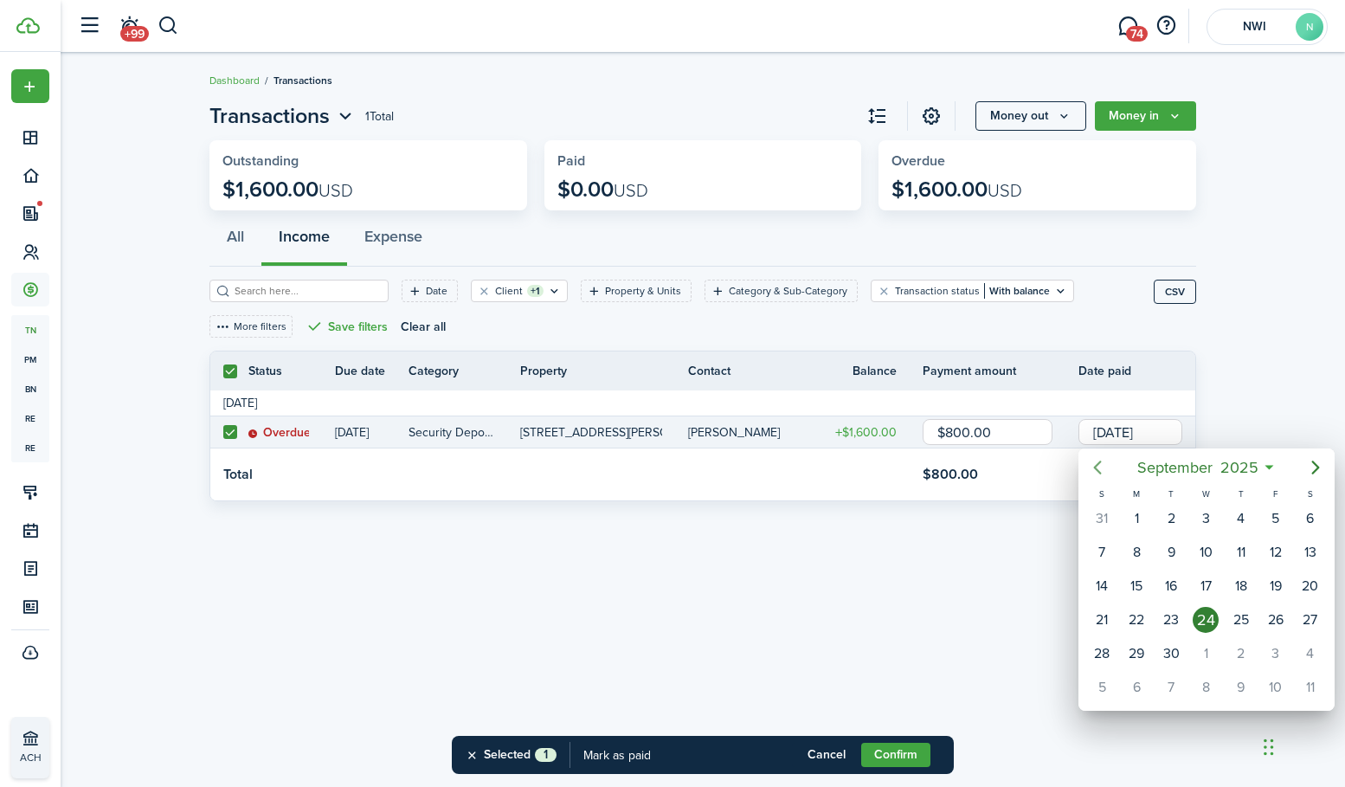
click at [1100, 466] on icon "Previous page" at bounding box center [1097, 467] width 21 height 21
click at [1302, 522] on div "2" at bounding box center [1311, 519] width 26 height 26
type input "[DATE]"
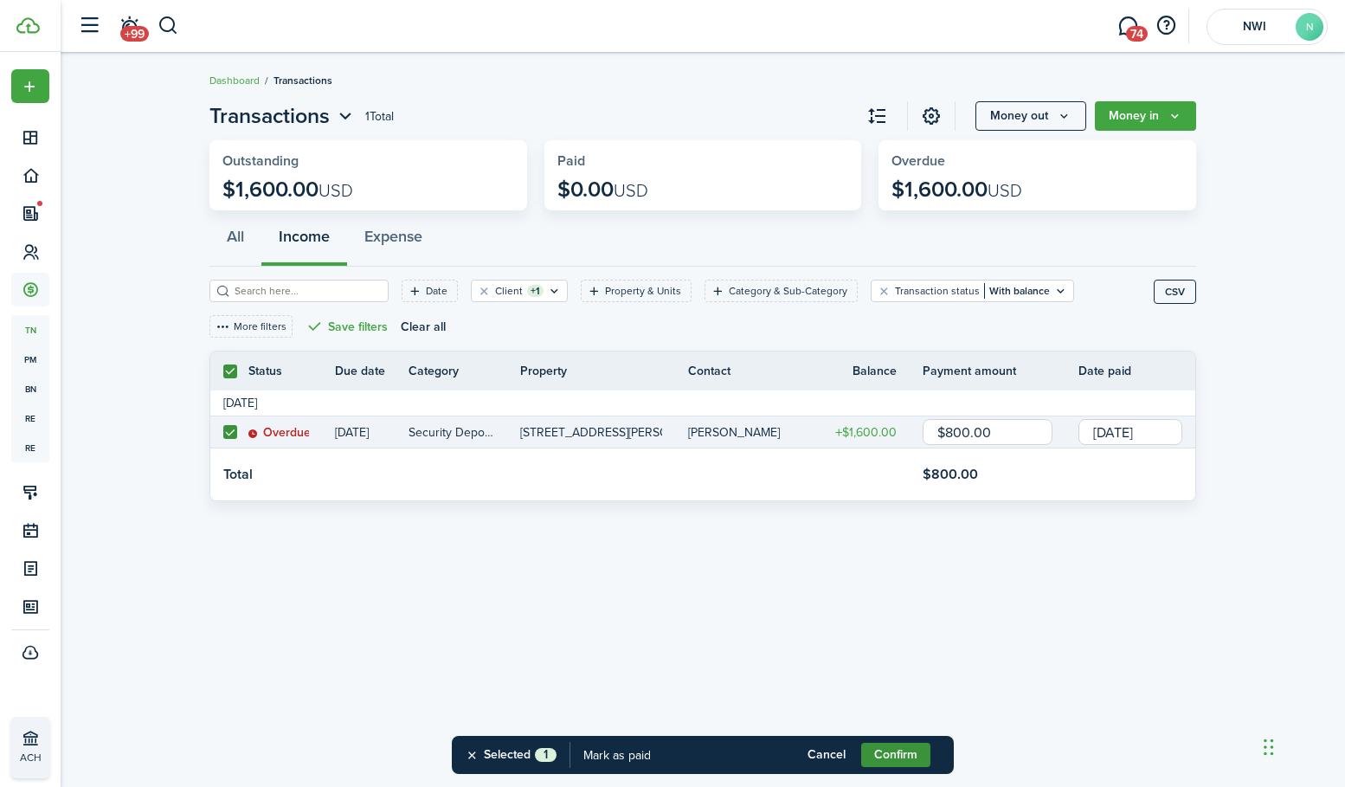
click at [893, 754] on button "Confirm" at bounding box center [895, 755] width 69 height 24
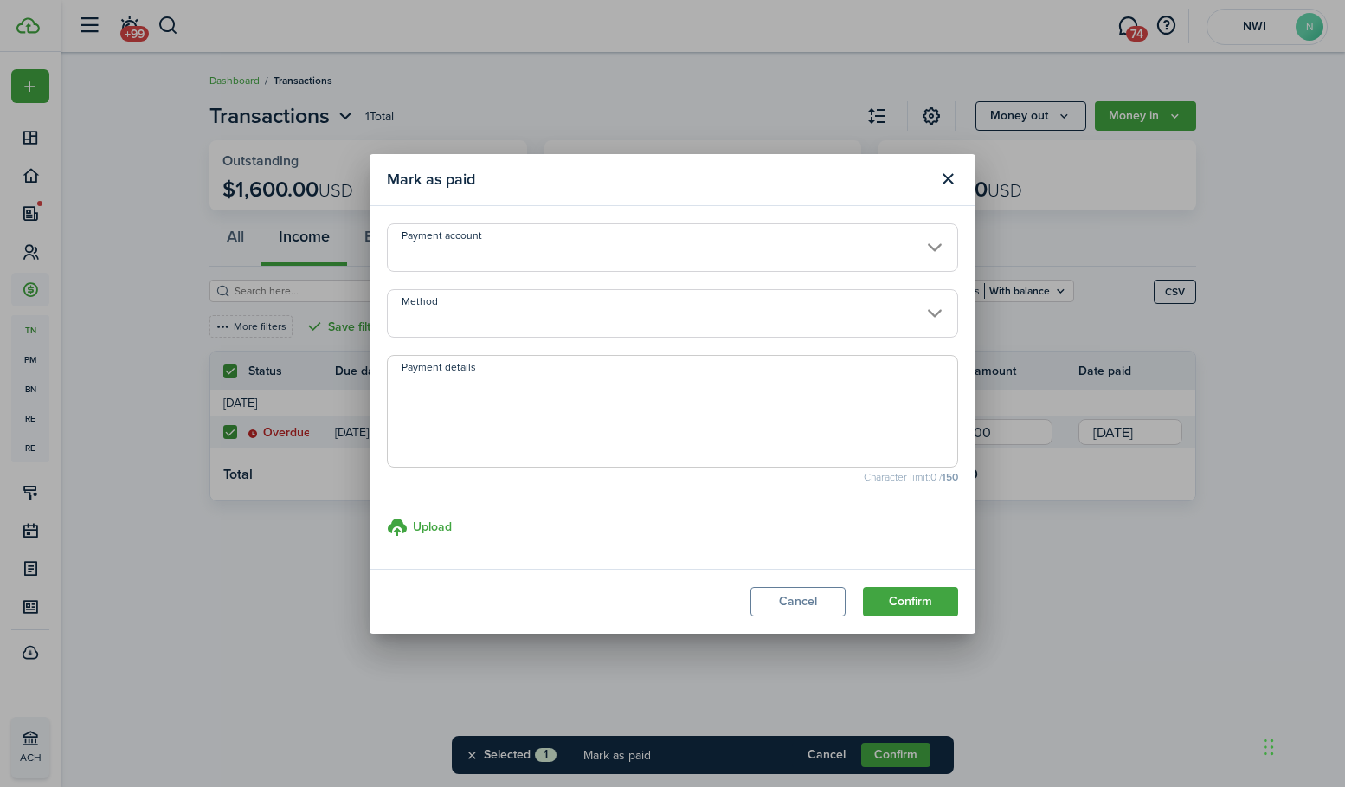
click at [525, 305] on input "Method" at bounding box center [672, 313] width 571 height 48
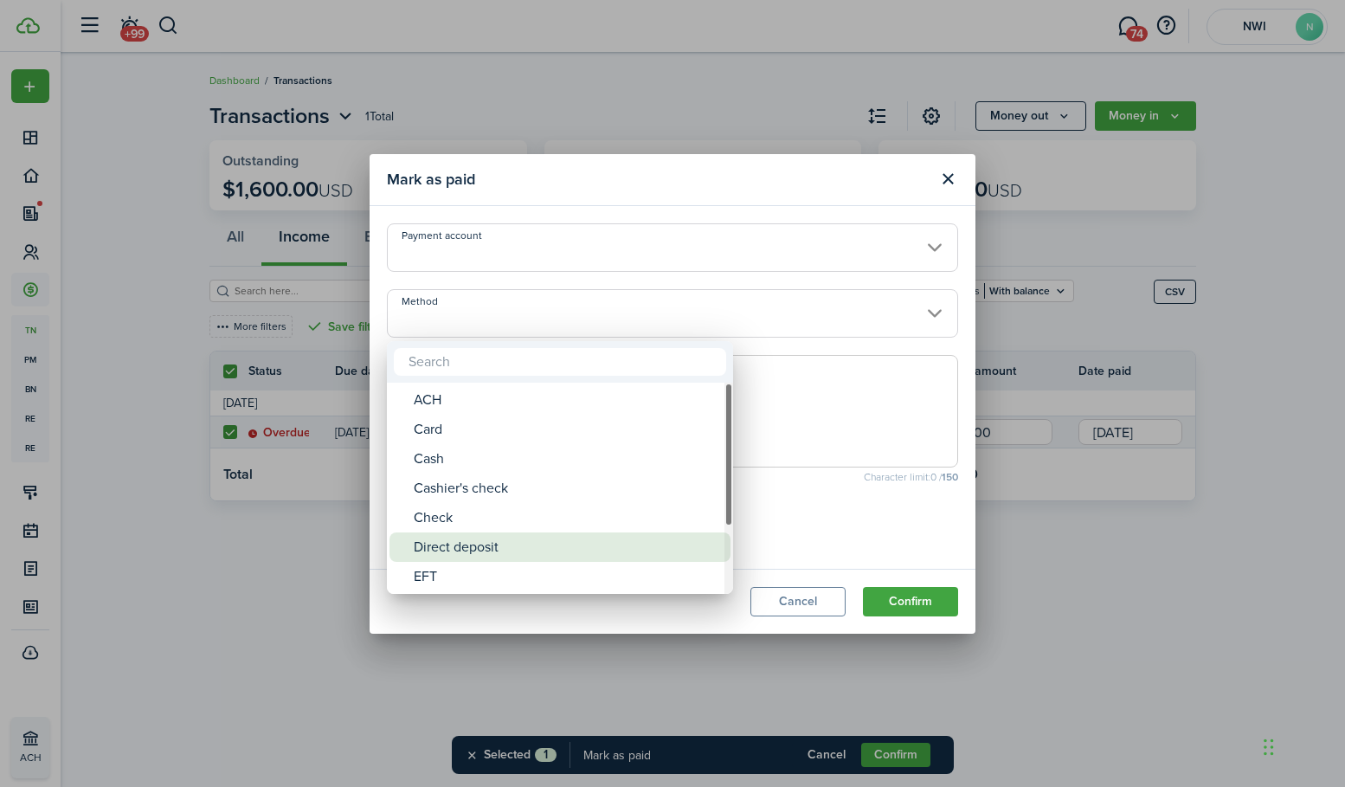
click at [480, 546] on div "Direct deposit" at bounding box center [567, 546] width 306 height 29
type input "Direct deposit"
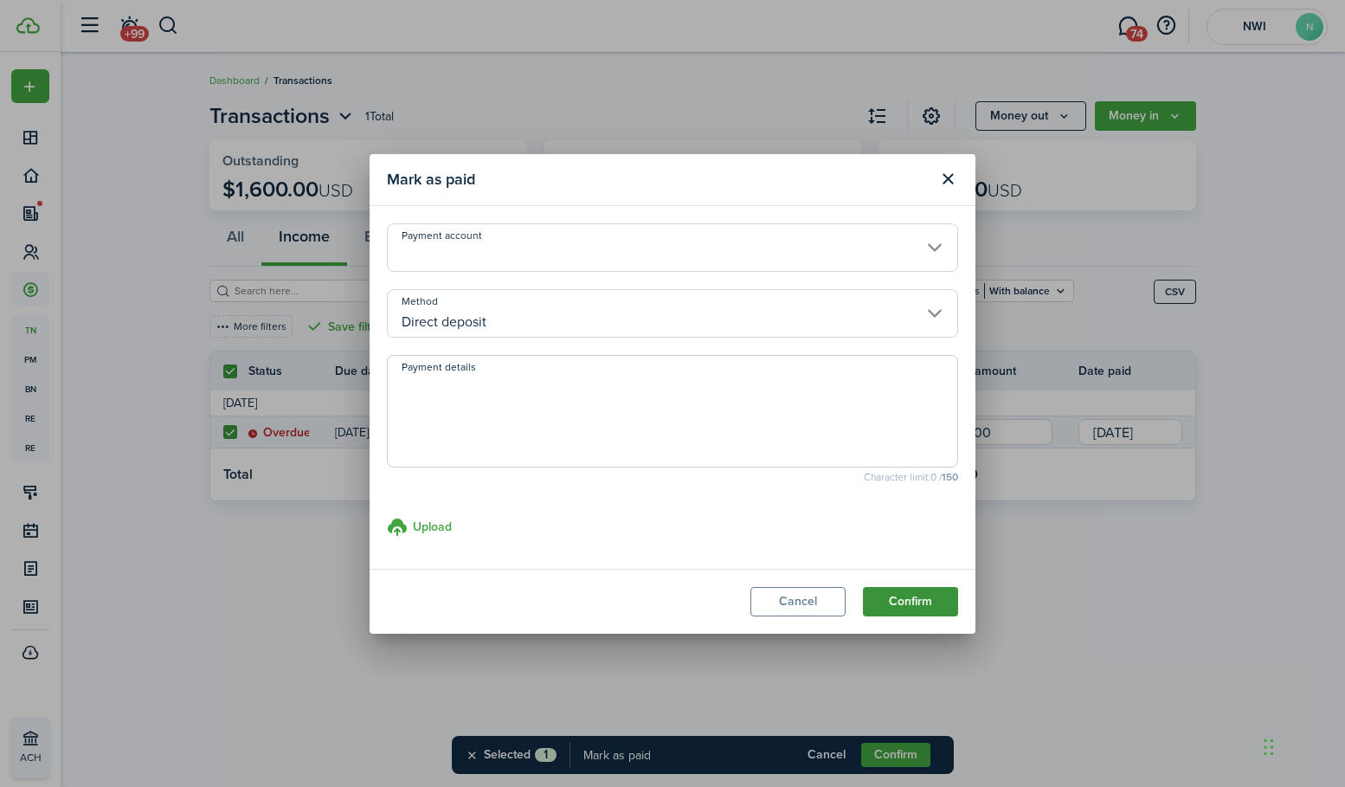
click at [913, 594] on button "Confirm" at bounding box center [910, 601] width 95 height 29
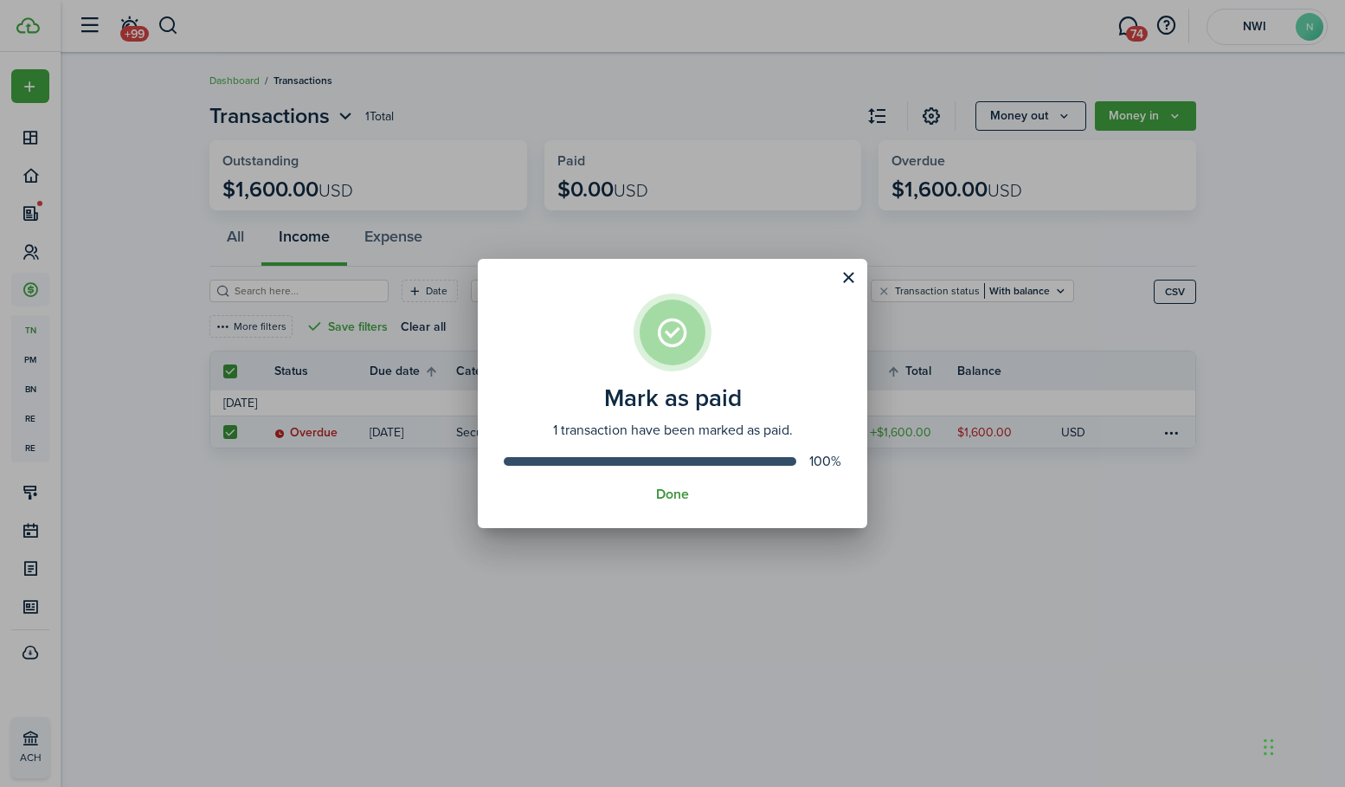
click at [674, 489] on button "Done" at bounding box center [672, 495] width 33 height 16
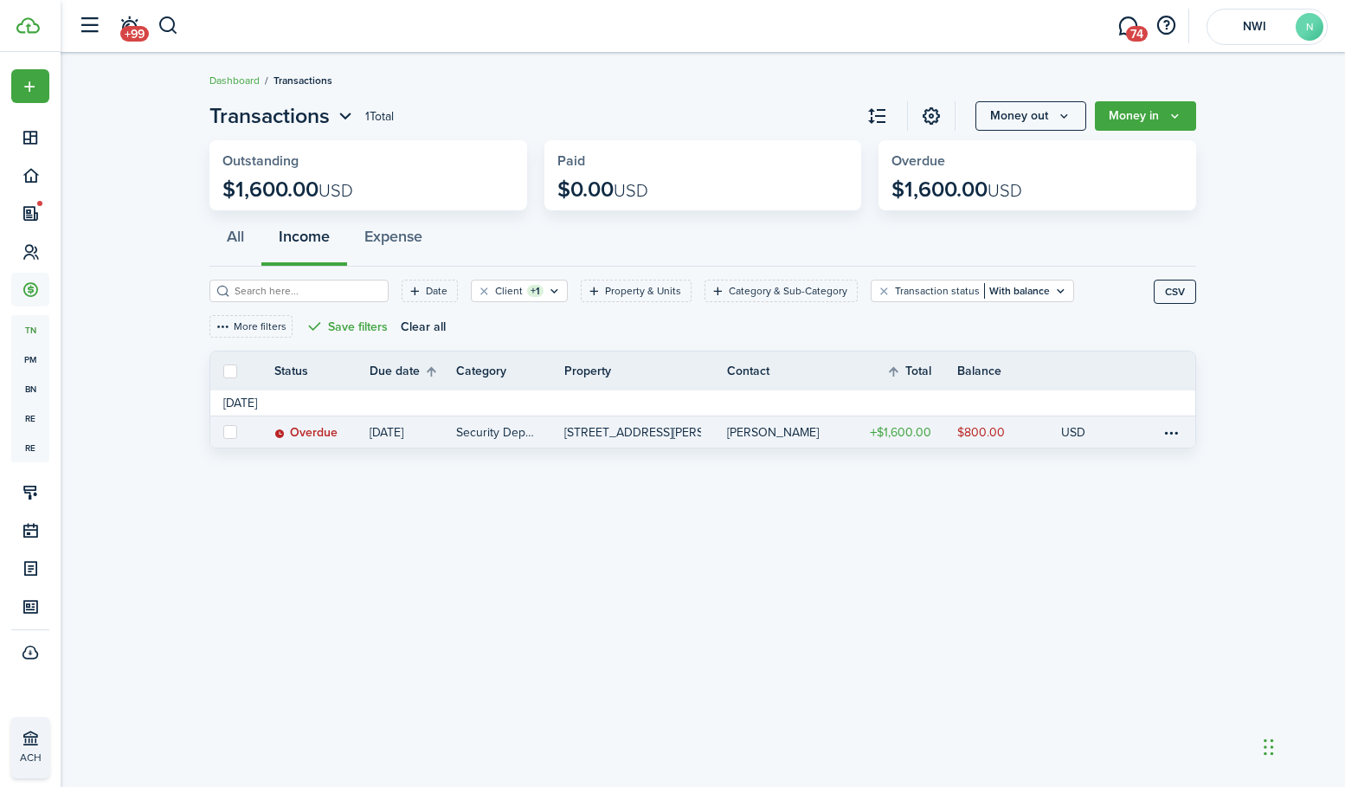
drag, startPoint x: 230, startPoint y: 433, endPoint x: 333, endPoint y: 446, distance: 103.8
click at [230, 433] on label at bounding box center [230, 432] width 14 height 14
click at [223, 433] on input "checkbox" at bounding box center [222, 432] width 1 height 1
checkbox input "true"
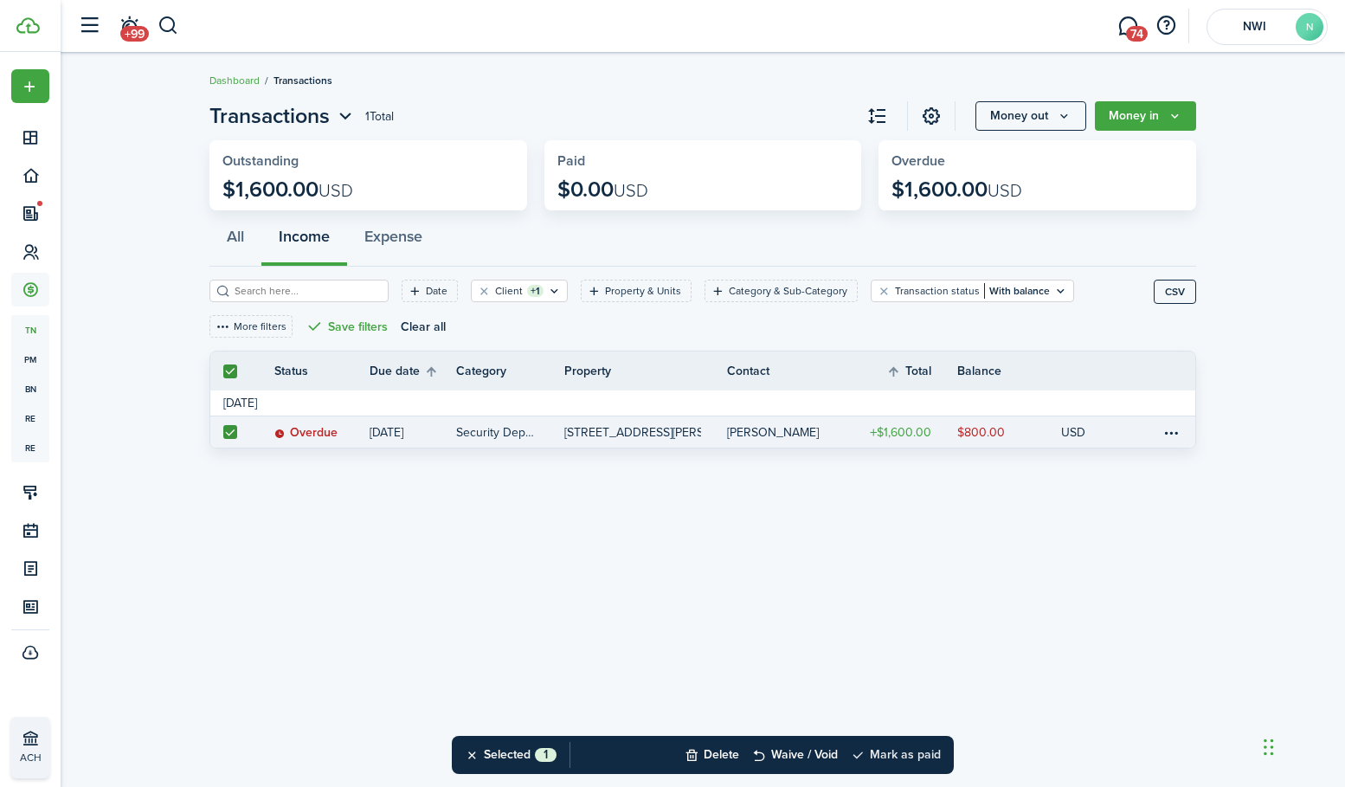
click at [910, 757] on button "Mark as paid" at bounding box center [896, 755] width 90 height 38
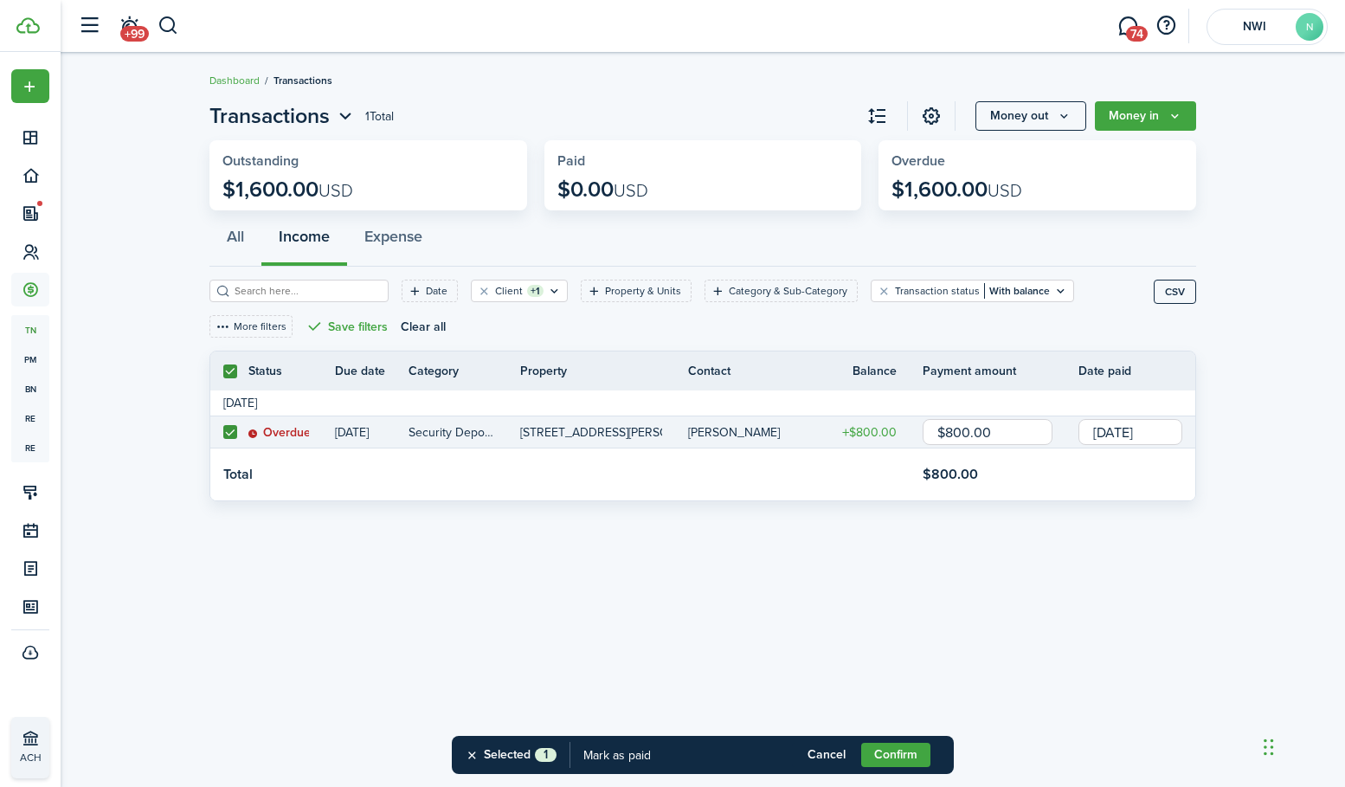
drag, startPoint x: 1027, startPoint y: 431, endPoint x: 888, endPoint y: 432, distance: 138.5
click at [888, 432] on tr "Overdue [DATE] Security Deposit [STREET_ADDRESS][PERSON_NAME] Walker $800.00 $8…" at bounding box center [702, 432] width 985 height 32
click at [1127, 429] on input "[DATE]" at bounding box center [1131, 432] width 104 height 26
type input "$400.00"
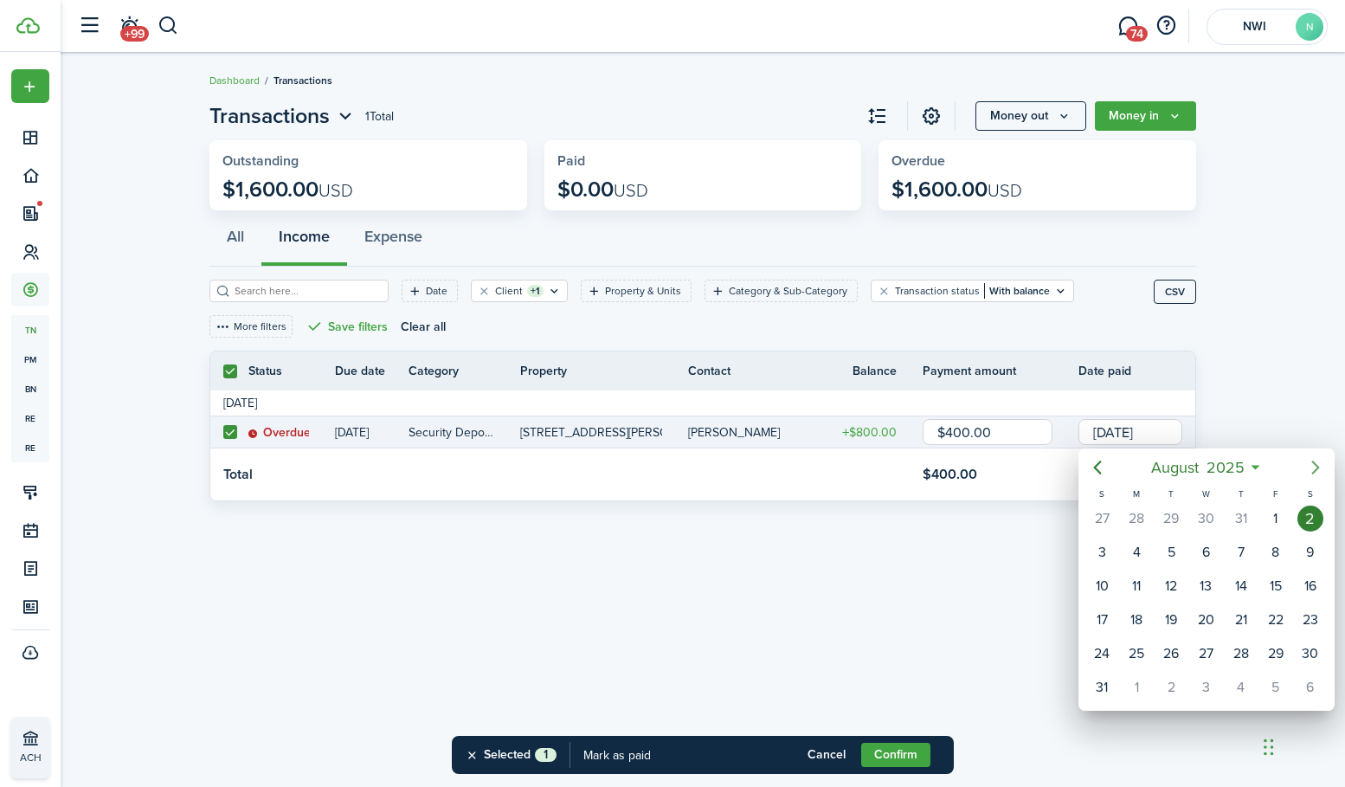
click at [1316, 465] on icon "Next page" at bounding box center [1315, 468] width 8 height 14
click at [1174, 519] on div "2" at bounding box center [1171, 519] width 26 height 26
type input "[DATE]"
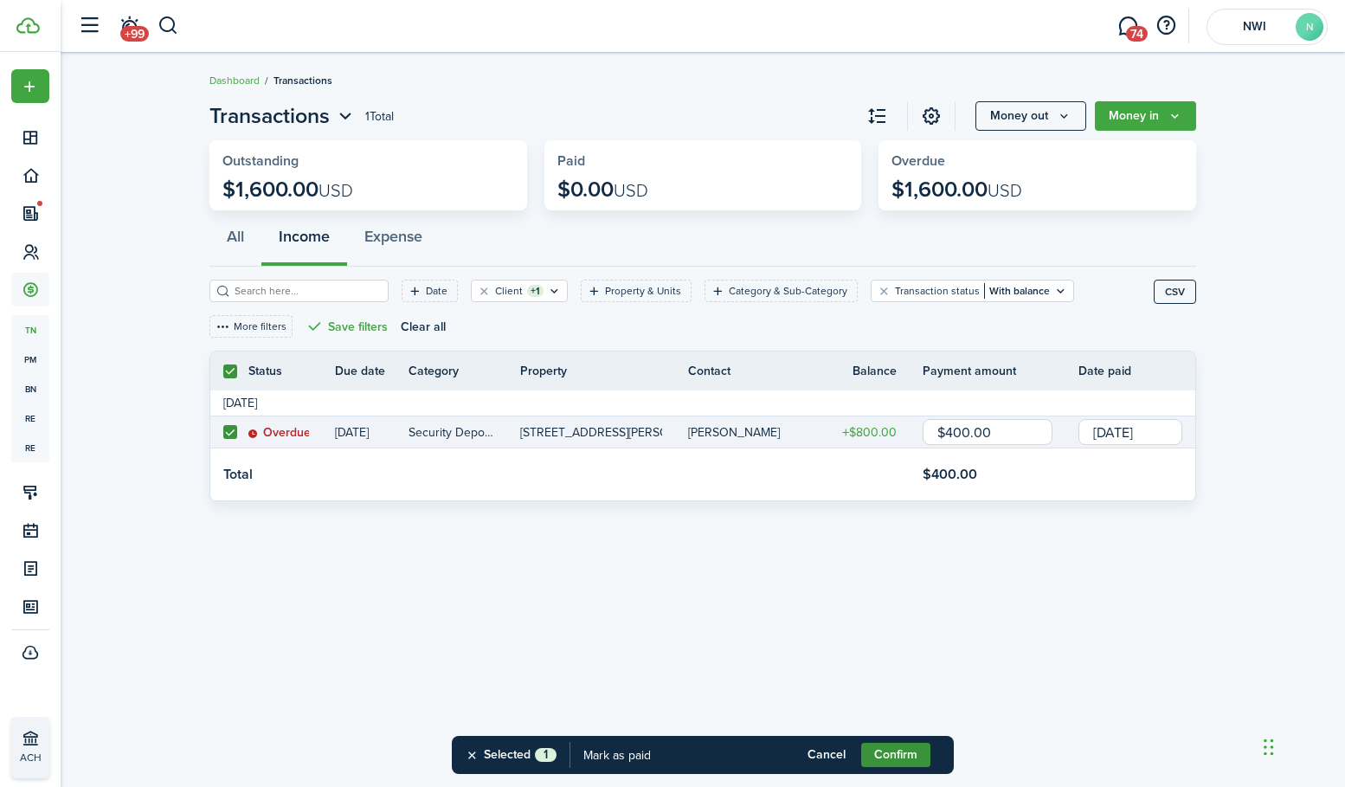
click at [880, 754] on button "Confirm" at bounding box center [895, 755] width 69 height 24
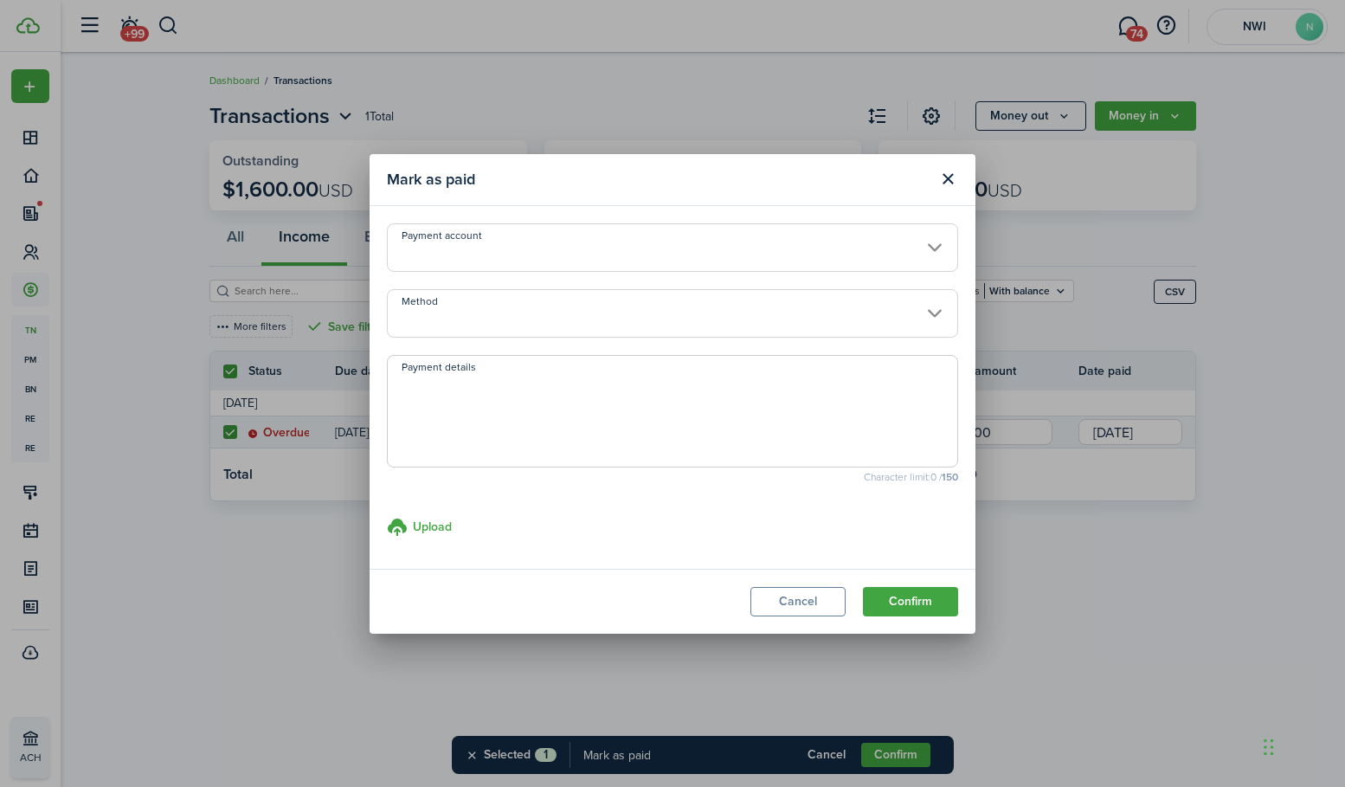
click at [596, 326] on input "Method" at bounding box center [672, 313] width 571 height 48
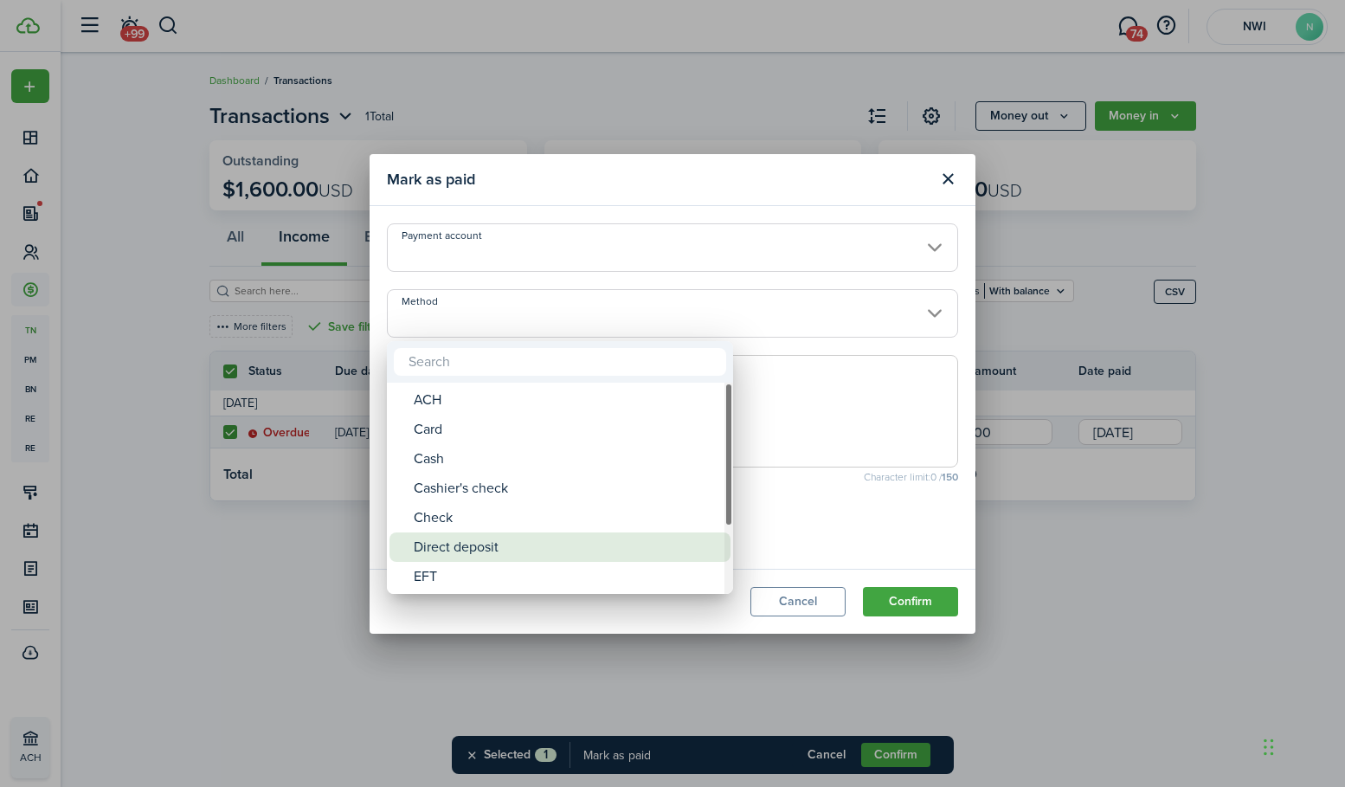
click at [497, 543] on div "Direct deposit" at bounding box center [567, 546] width 306 height 29
type input "Direct deposit"
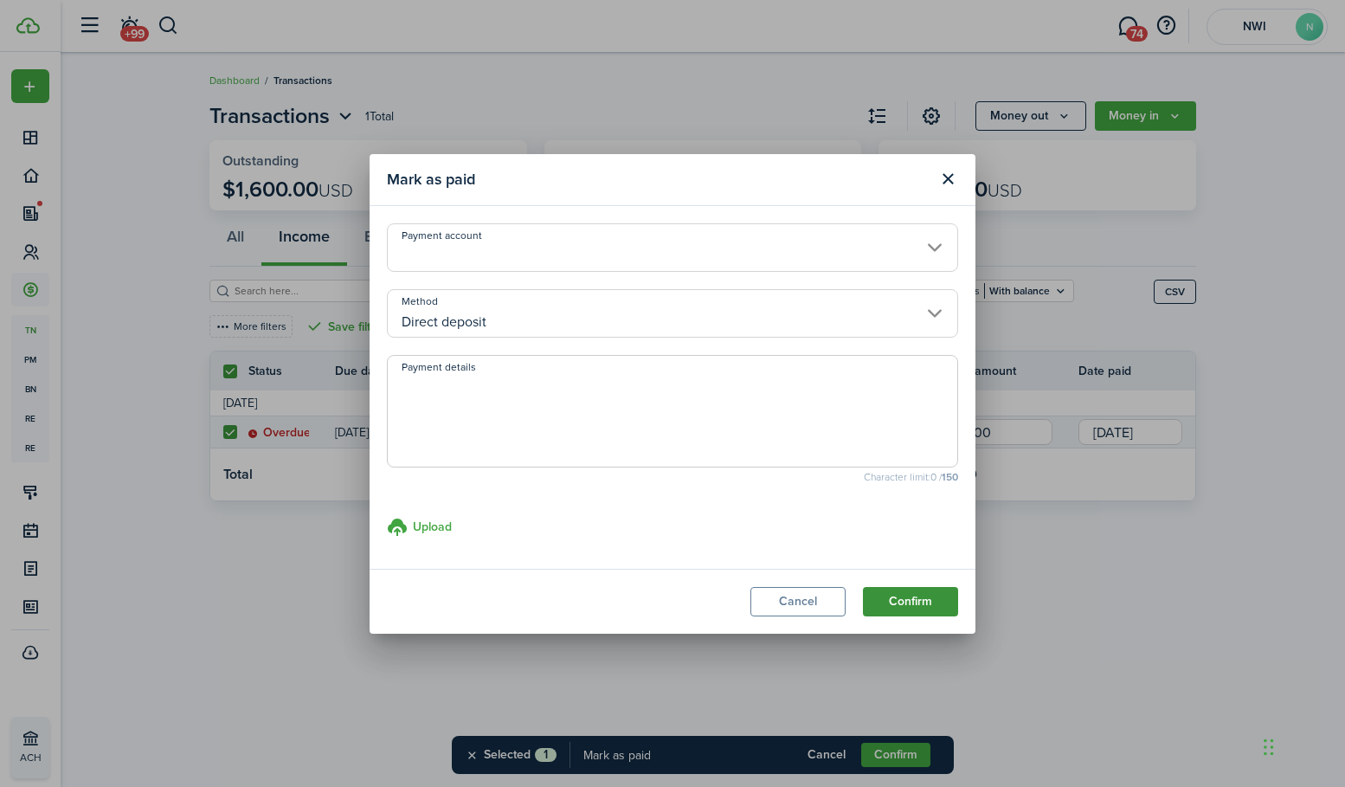
click at [908, 599] on button "Confirm" at bounding box center [910, 601] width 95 height 29
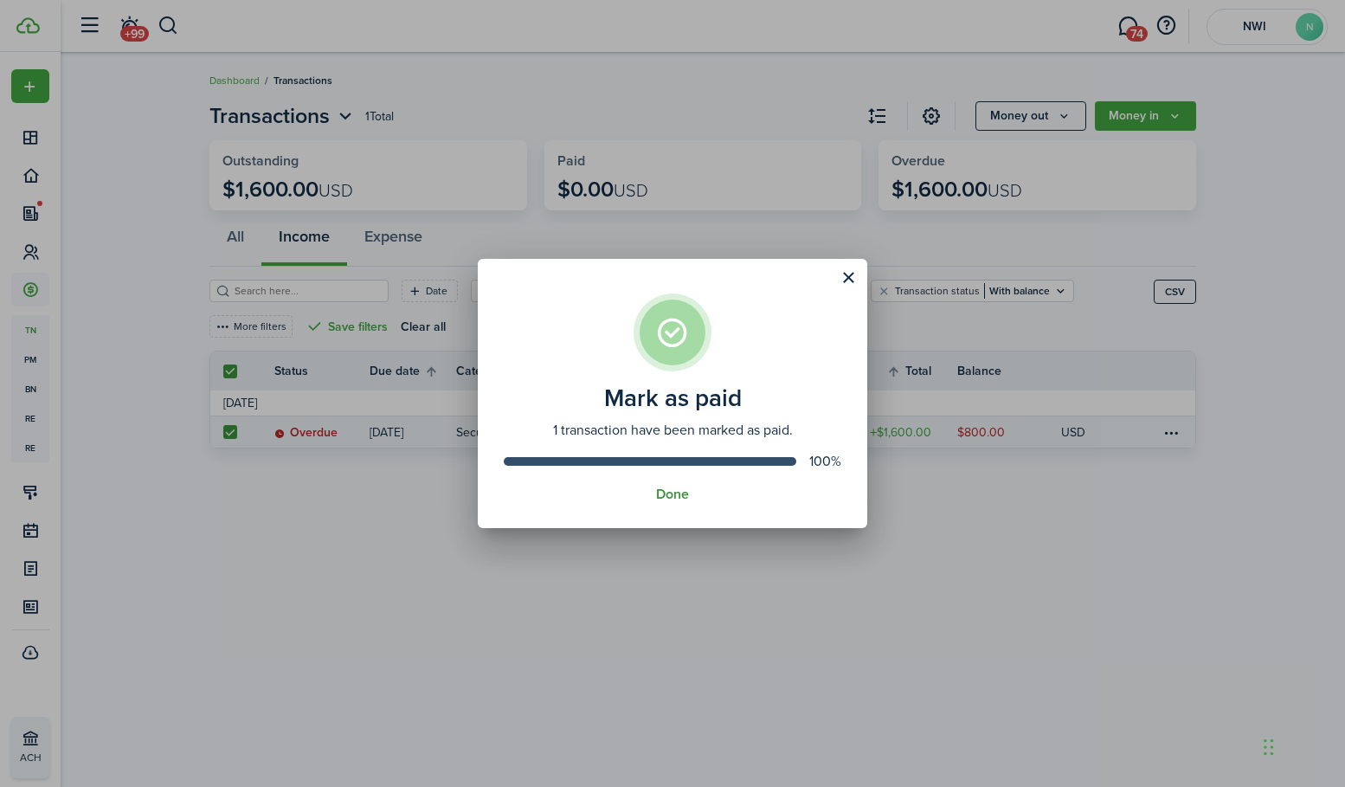
click at [676, 498] on button "Done" at bounding box center [672, 495] width 33 height 16
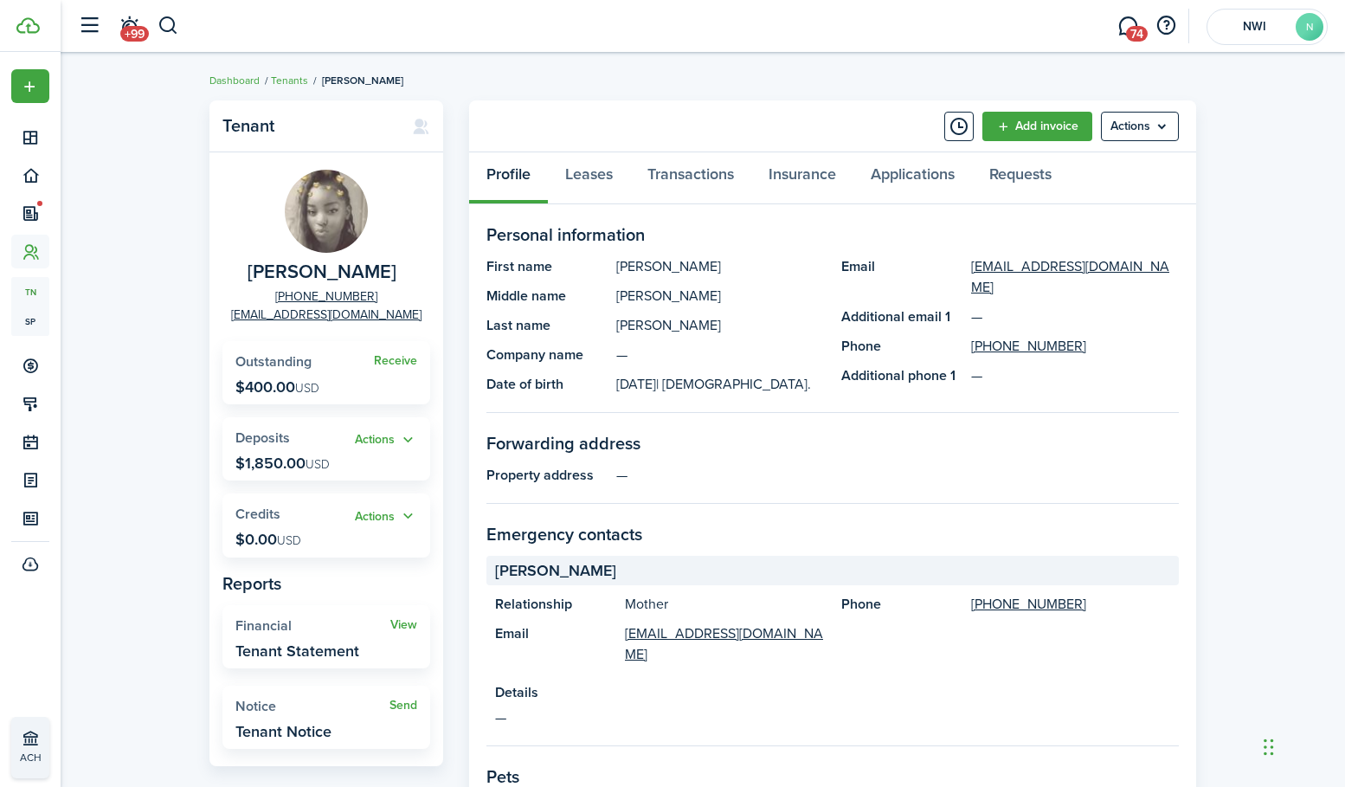
click at [461, 315] on panel-main-grid "Tenant [PERSON_NAME] [PHONE_NUMBER] [EMAIL_ADDRESS][DOMAIN_NAME] Receive Outsta…" at bounding box center [702, 673] width 987 height 1146
